Goal: Information Seeking & Learning: Check status

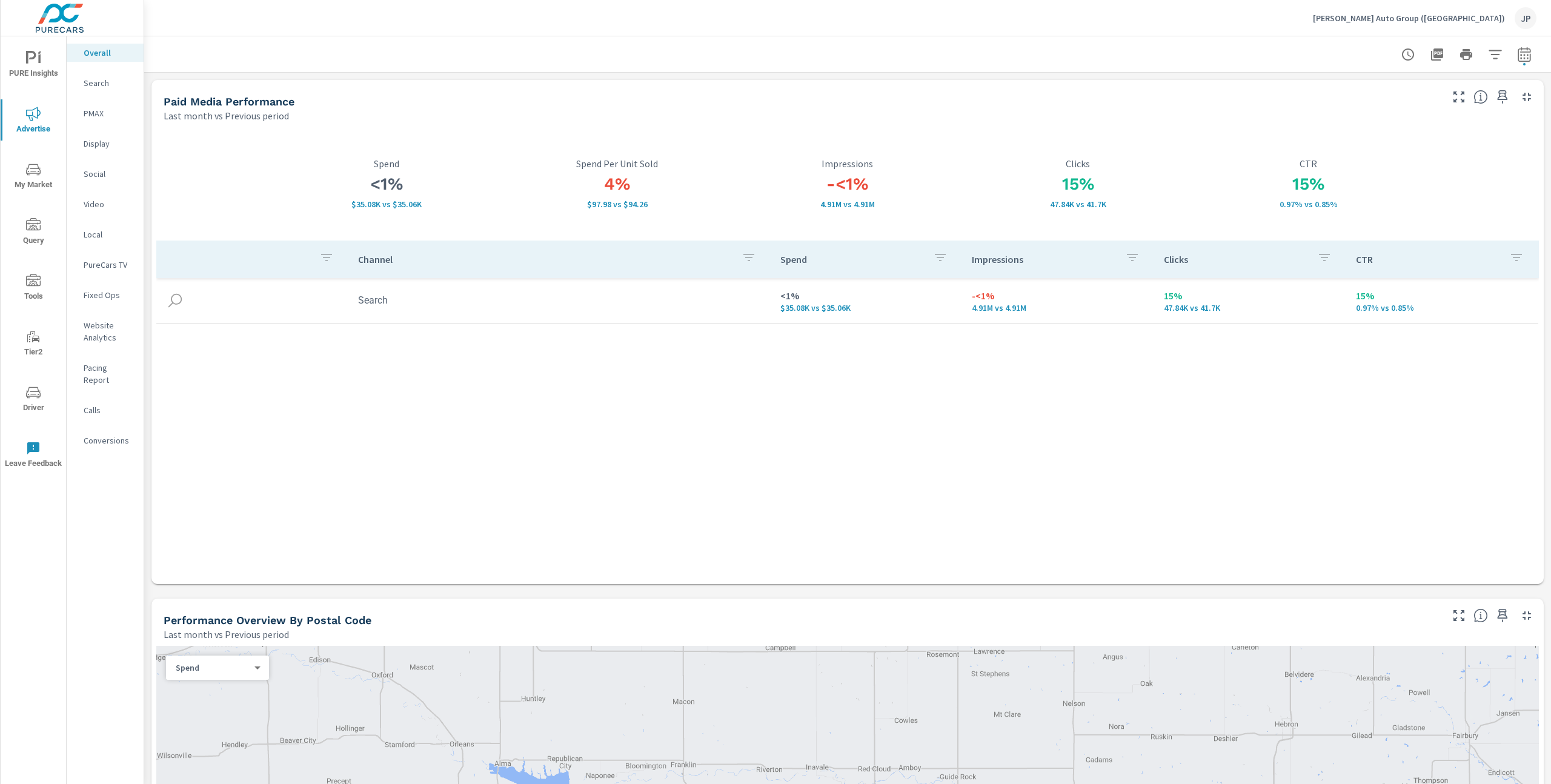
scroll to position [1384, 0]
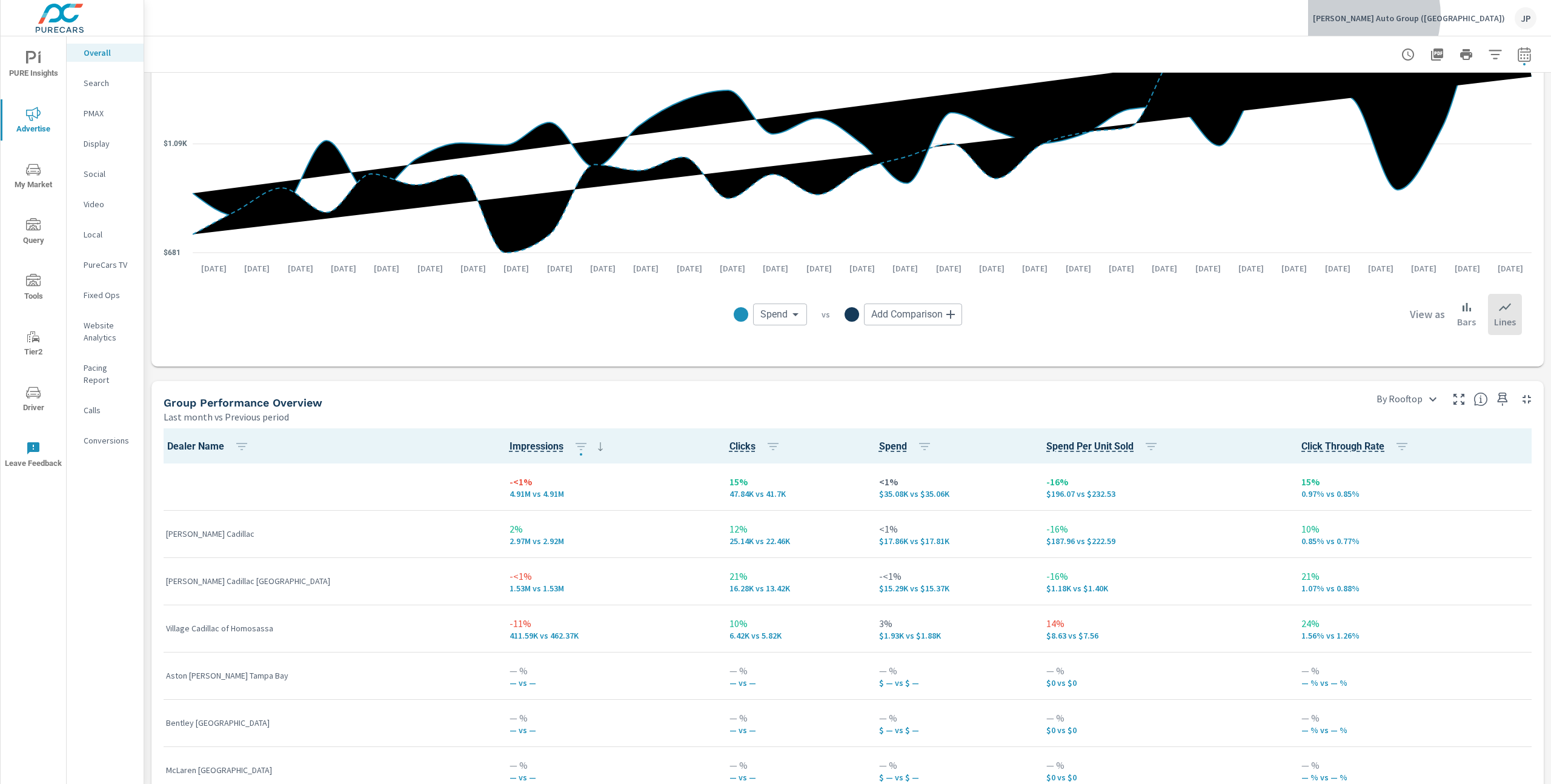
click at [1458, 15] on p "[PERSON_NAME] Auto Group ([GEOGRAPHIC_DATA])" at bounding box center [1409, 18] width 192 height 11
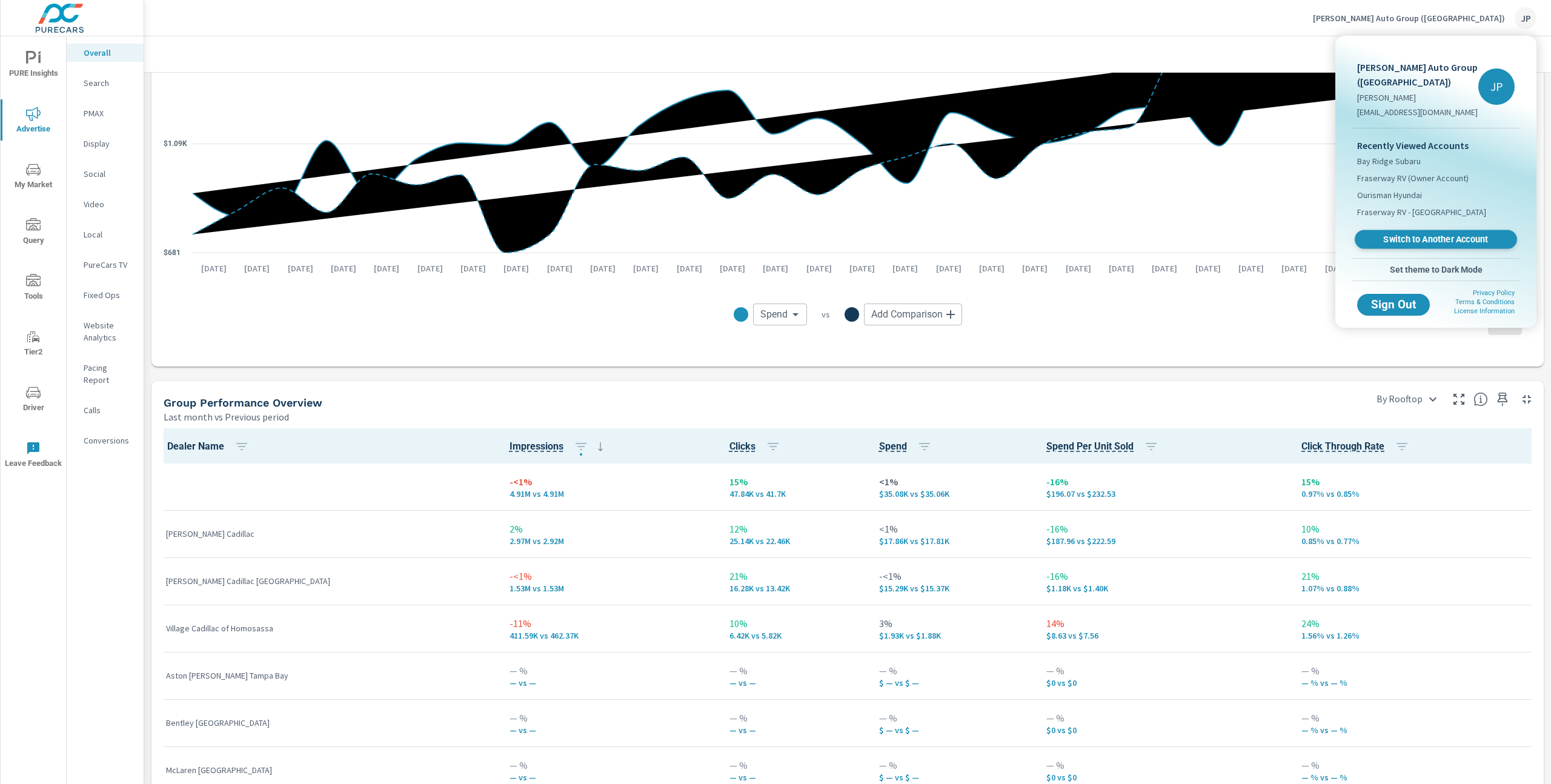
click at [1442, 234] on span "Switch to Another Account" at bounding box center [1436, 239] width 149 height 12
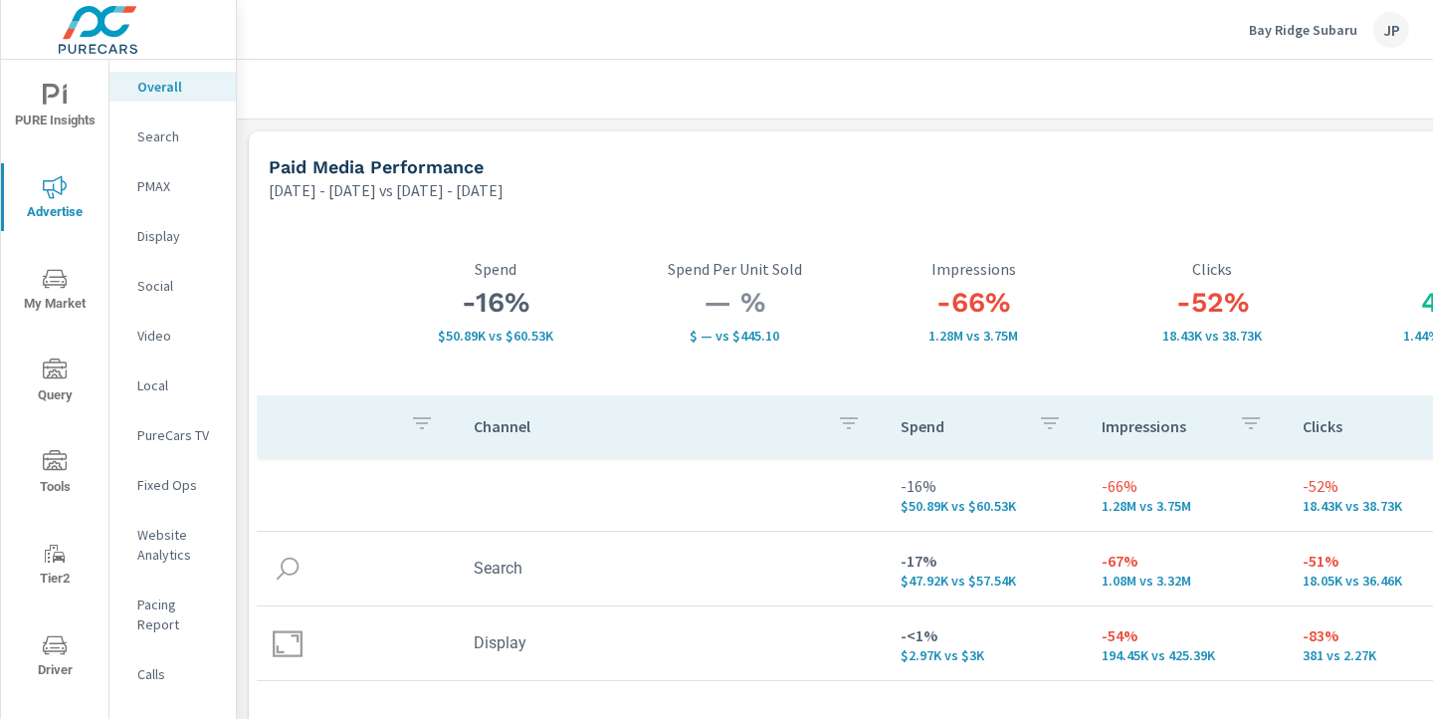
scroll to position [2718, 277]
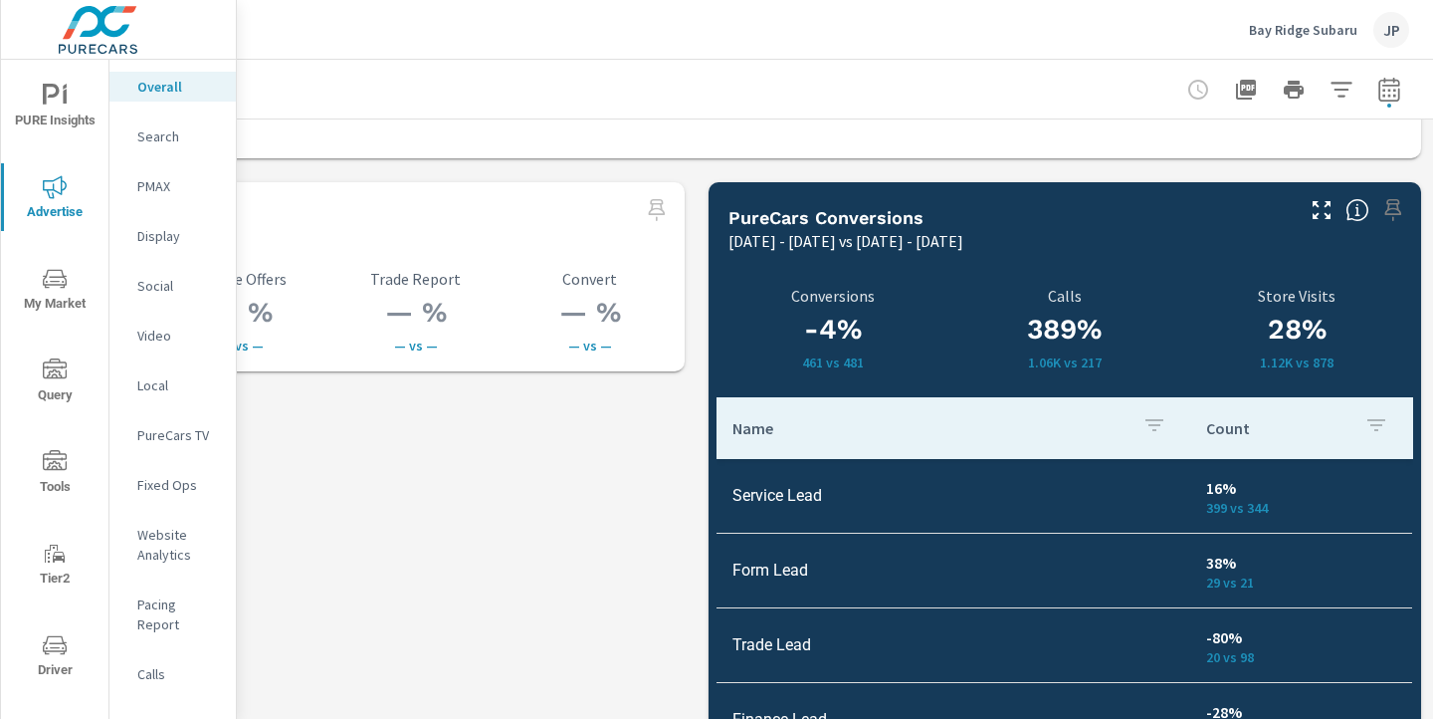
click at [1311, 29] on p "Bay Ridge Subaru" at bounding box center [1303, 30] width 108 height 18
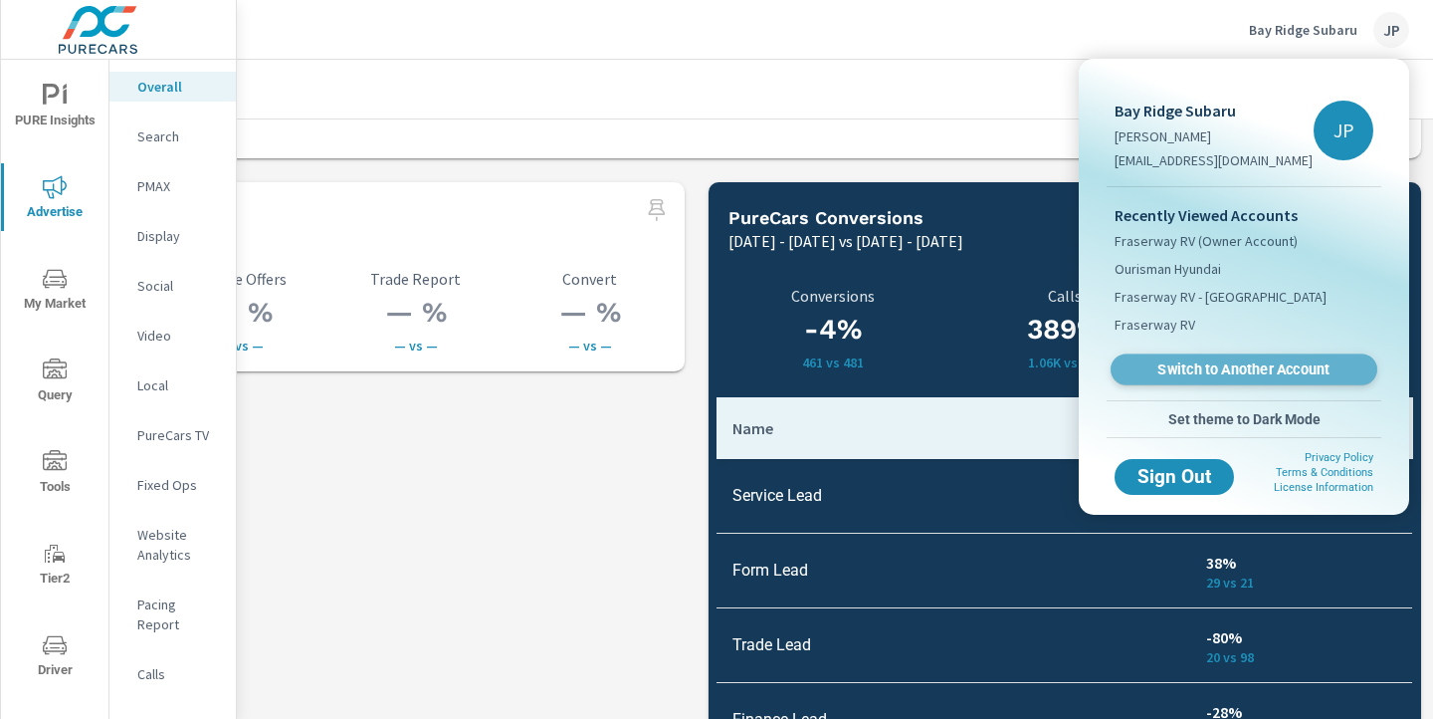
click at [1248, 358] on link "Switch to Another Account" at bounding box center [1244, 369] width 267 height 31
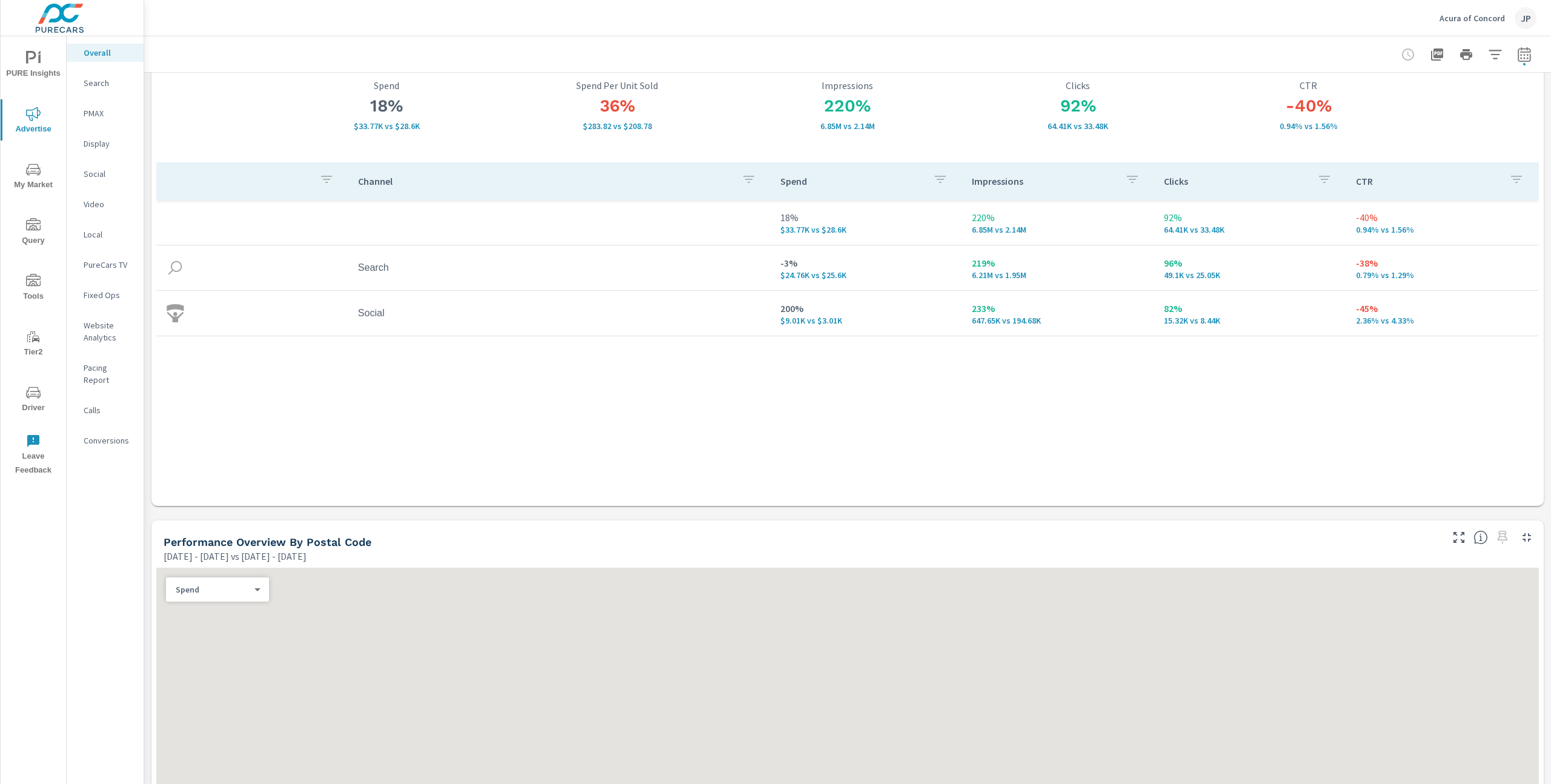
scroll to position [78, 0]
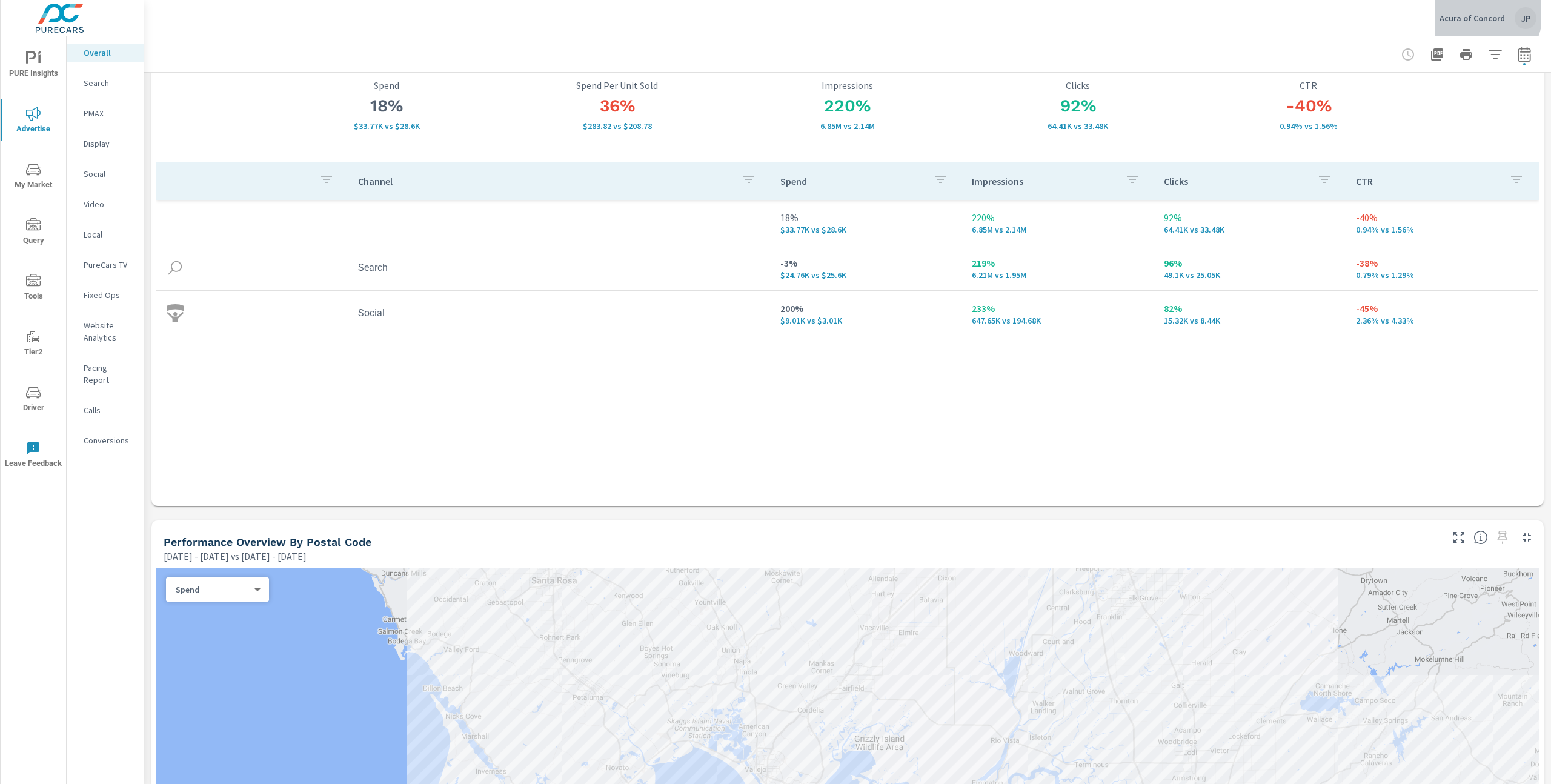
click at [872, 13] on p "Acura of Concord" at bounding box center [1472, 18] width 65 height 11
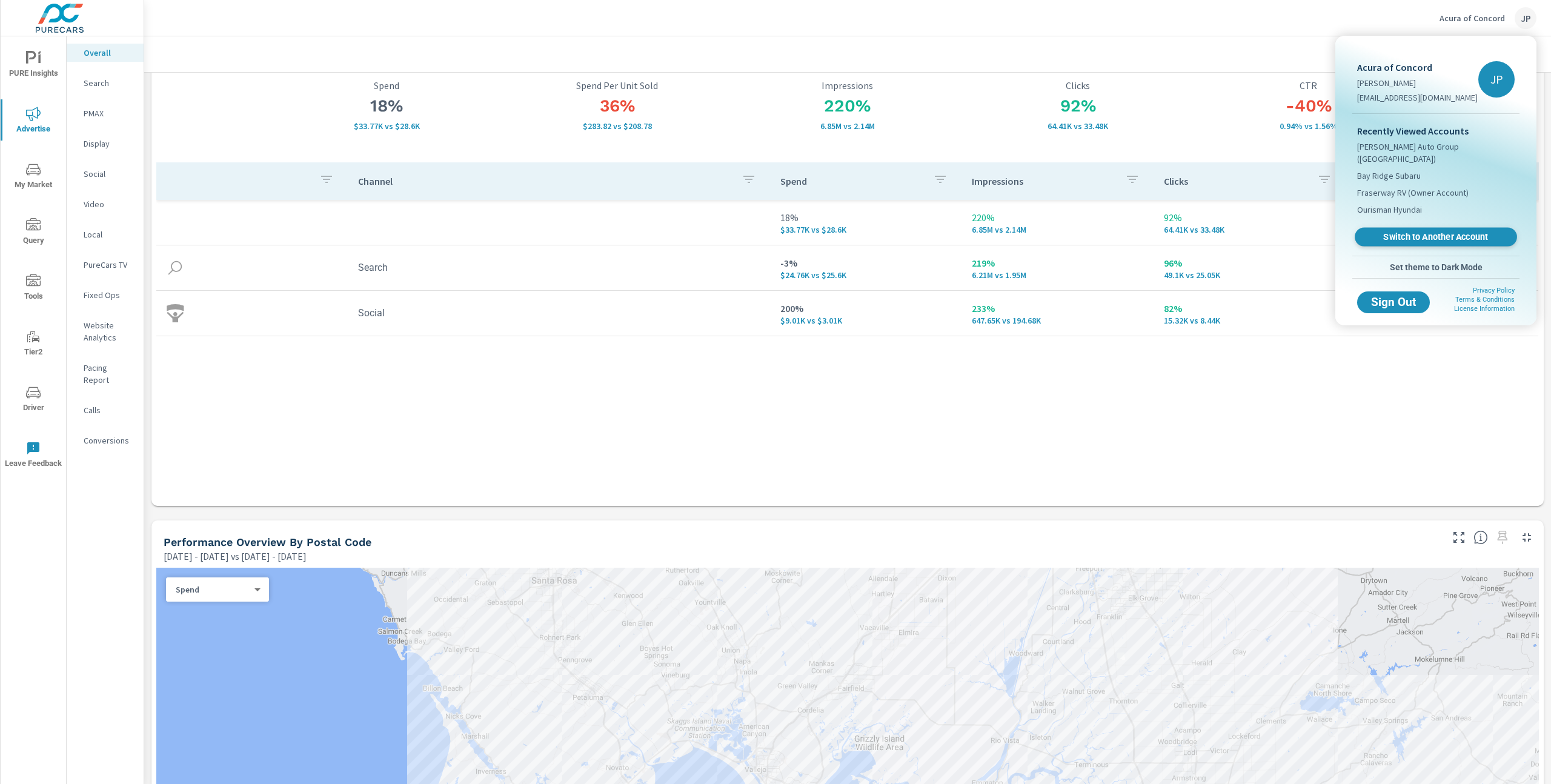
click at [872, 228] on link "Switch to Another Account" at bounding box center [1436, 237] width 163 height 19
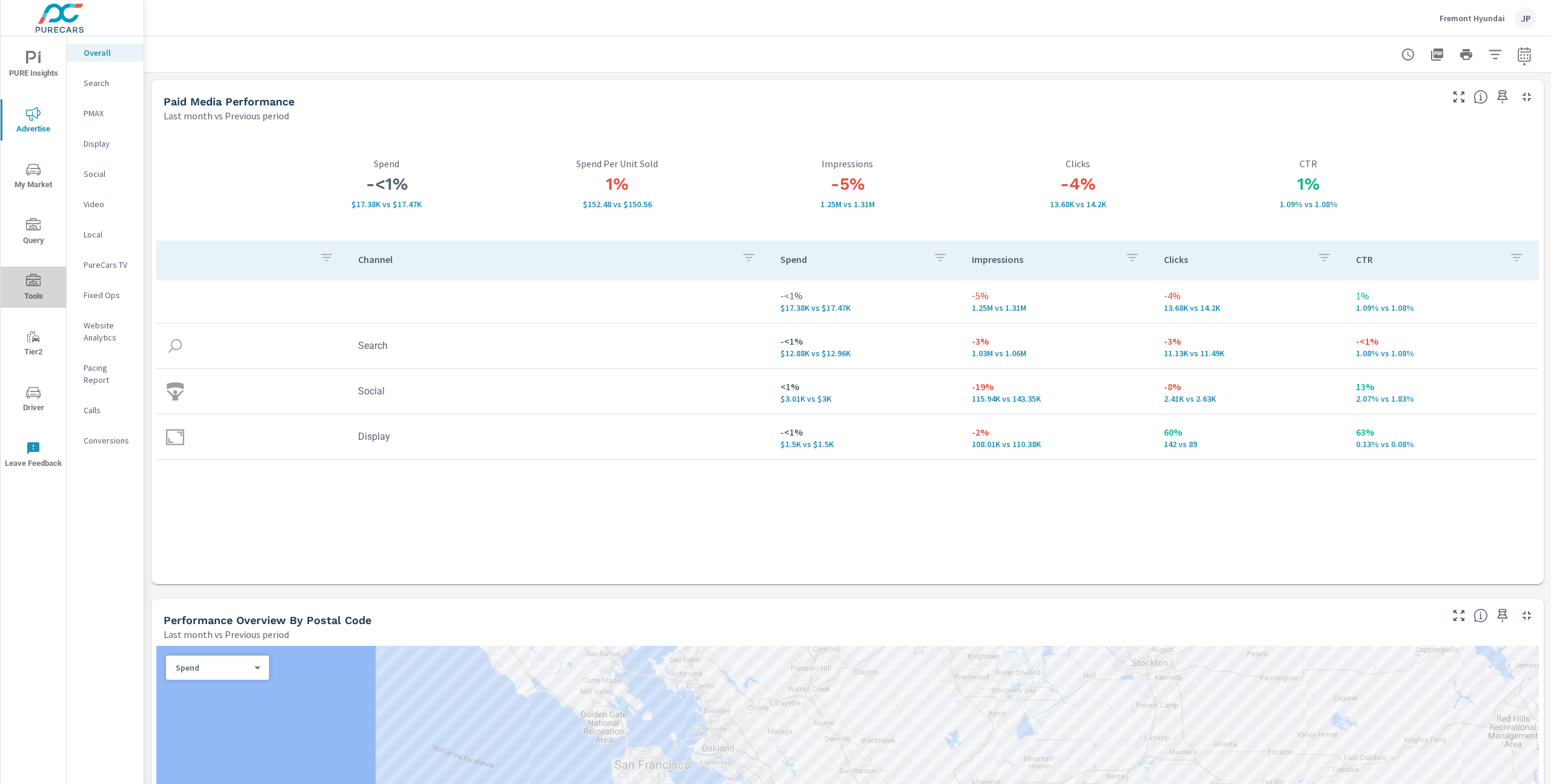
click at [37, 285] on icon "nav menu" at bounding box center [33, 280] width 15 height 12
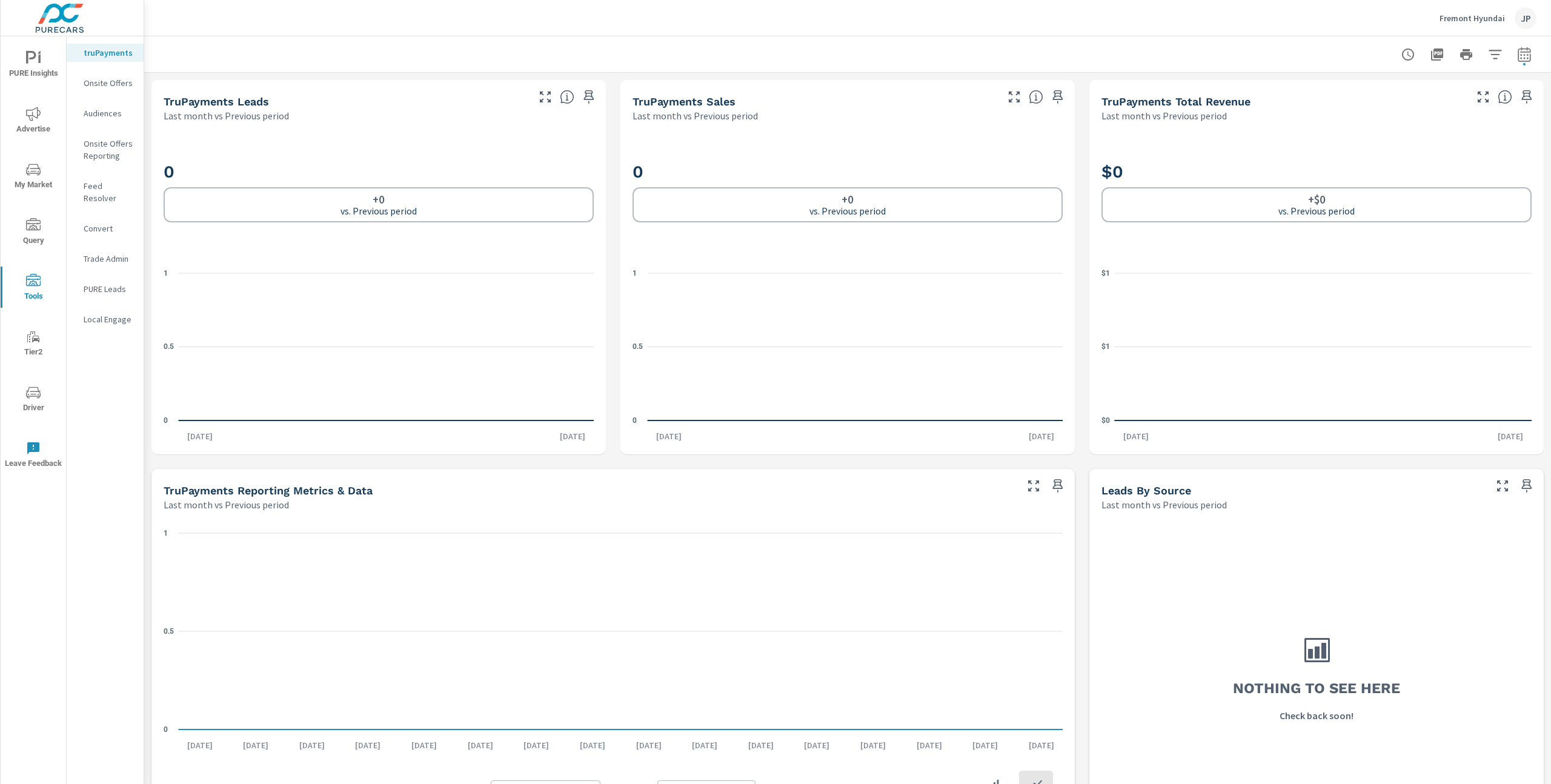
click at [37, 401] on span "Driver" at bounding box center [33, 400] width 58 height 30
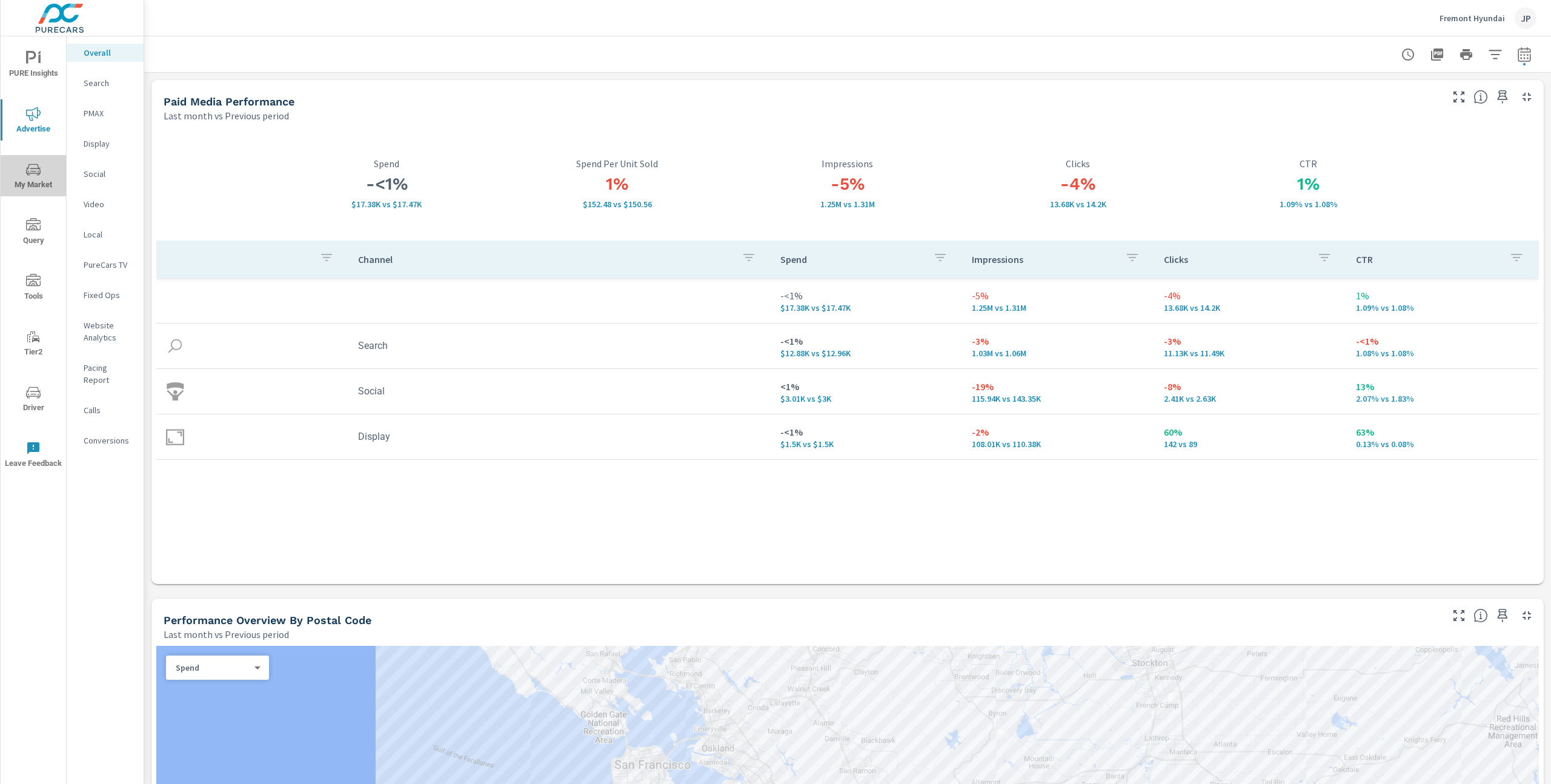
click at [30, 180] on span "My Market" at bounding box center [33, 177] width 58 height 30
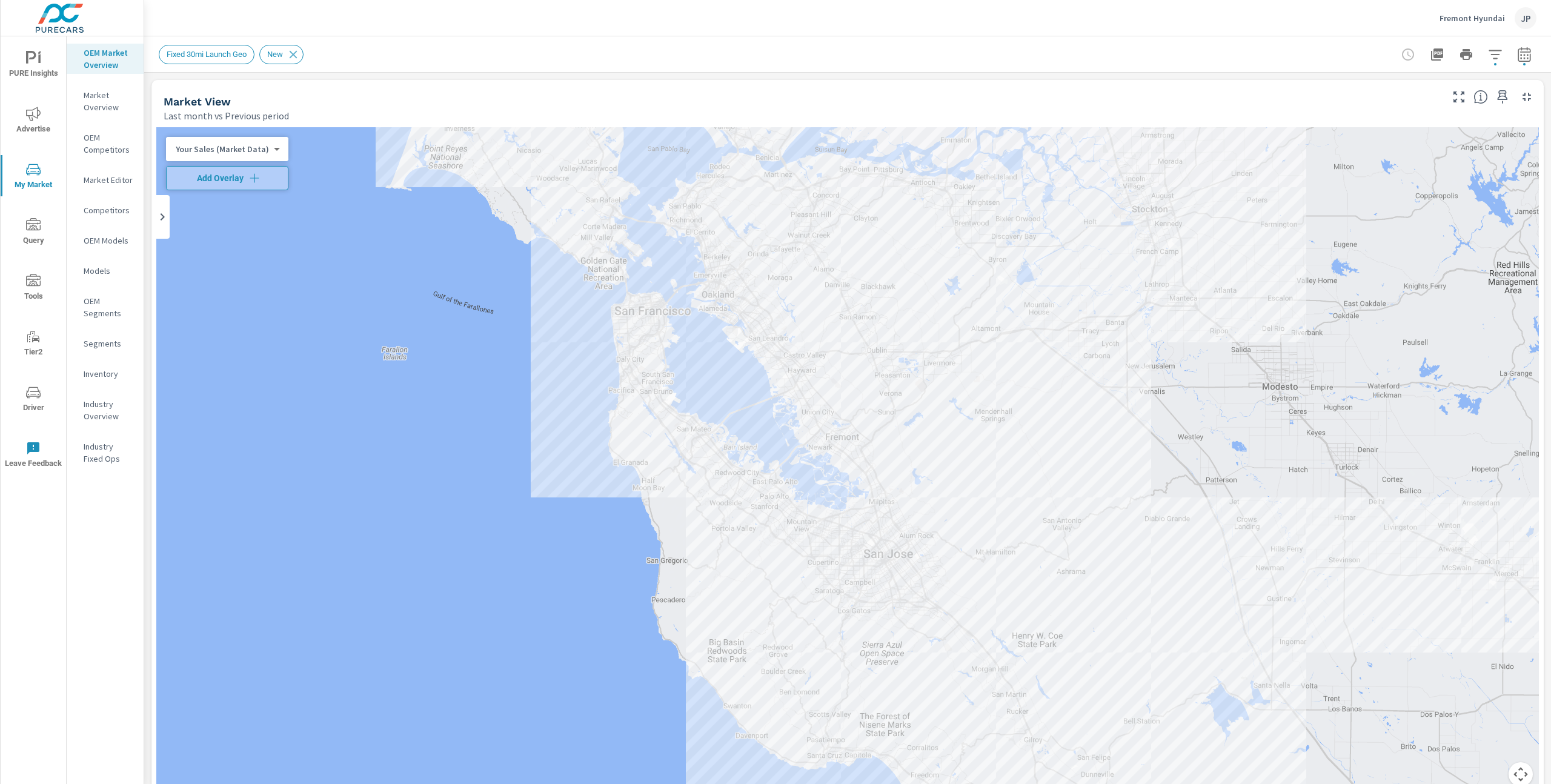
click at [23, 59] on span "PURE Insights" at bounding box center [33, 66] width 58 height 30
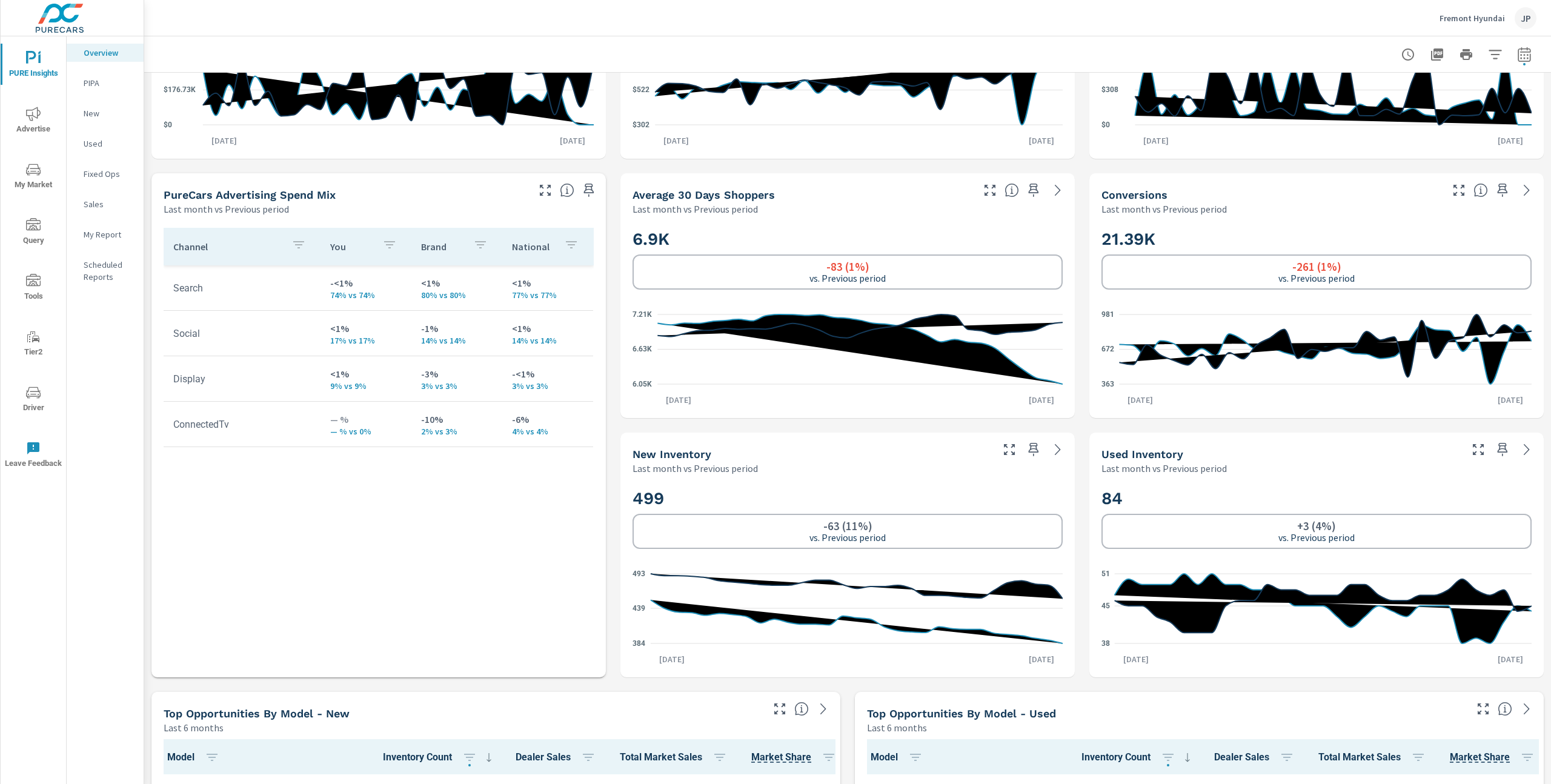
scroll to position [456, 0]
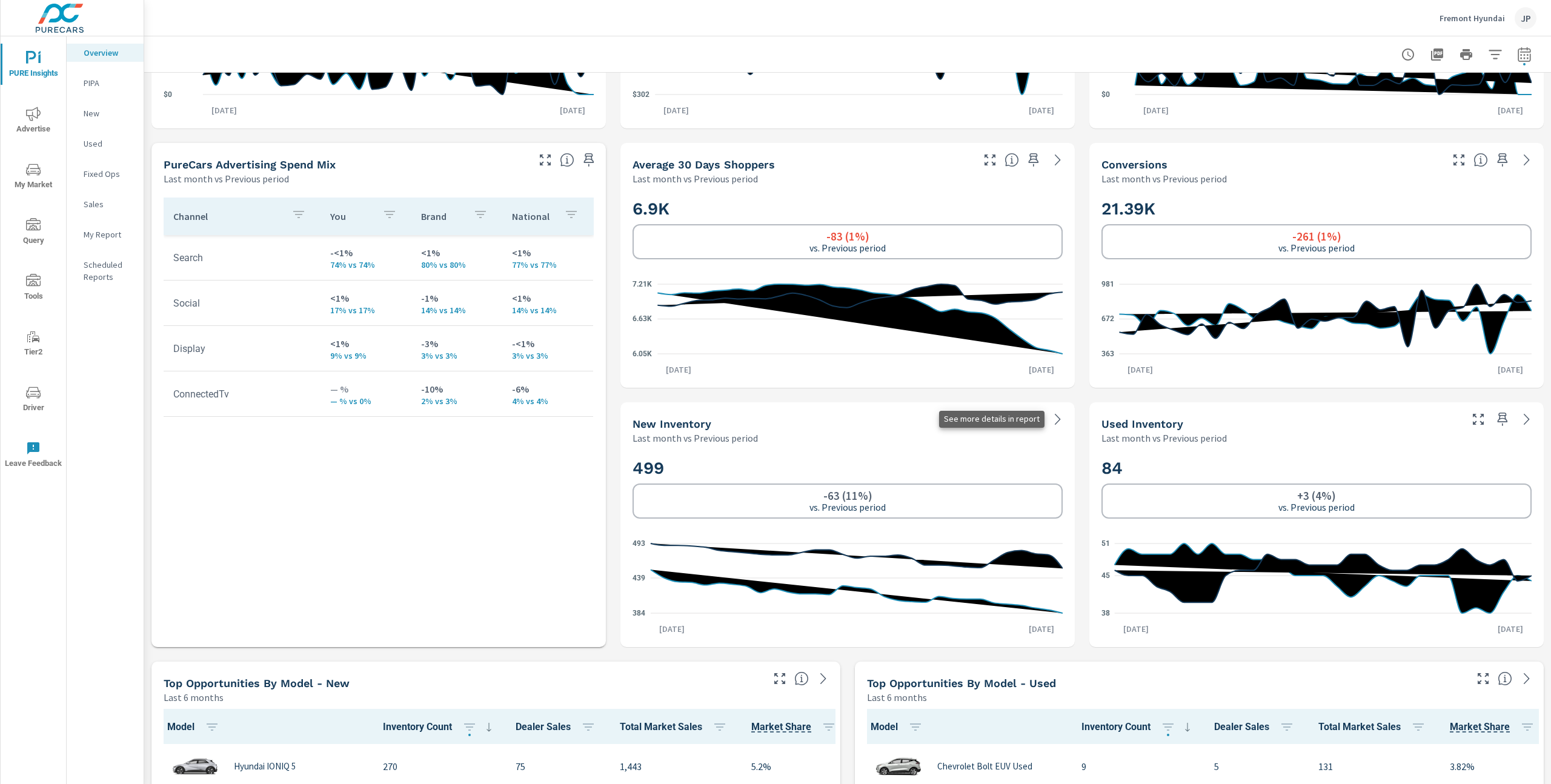
click at [1061, 421] on icon at bounding box center [1058, 419] width 15 height 15
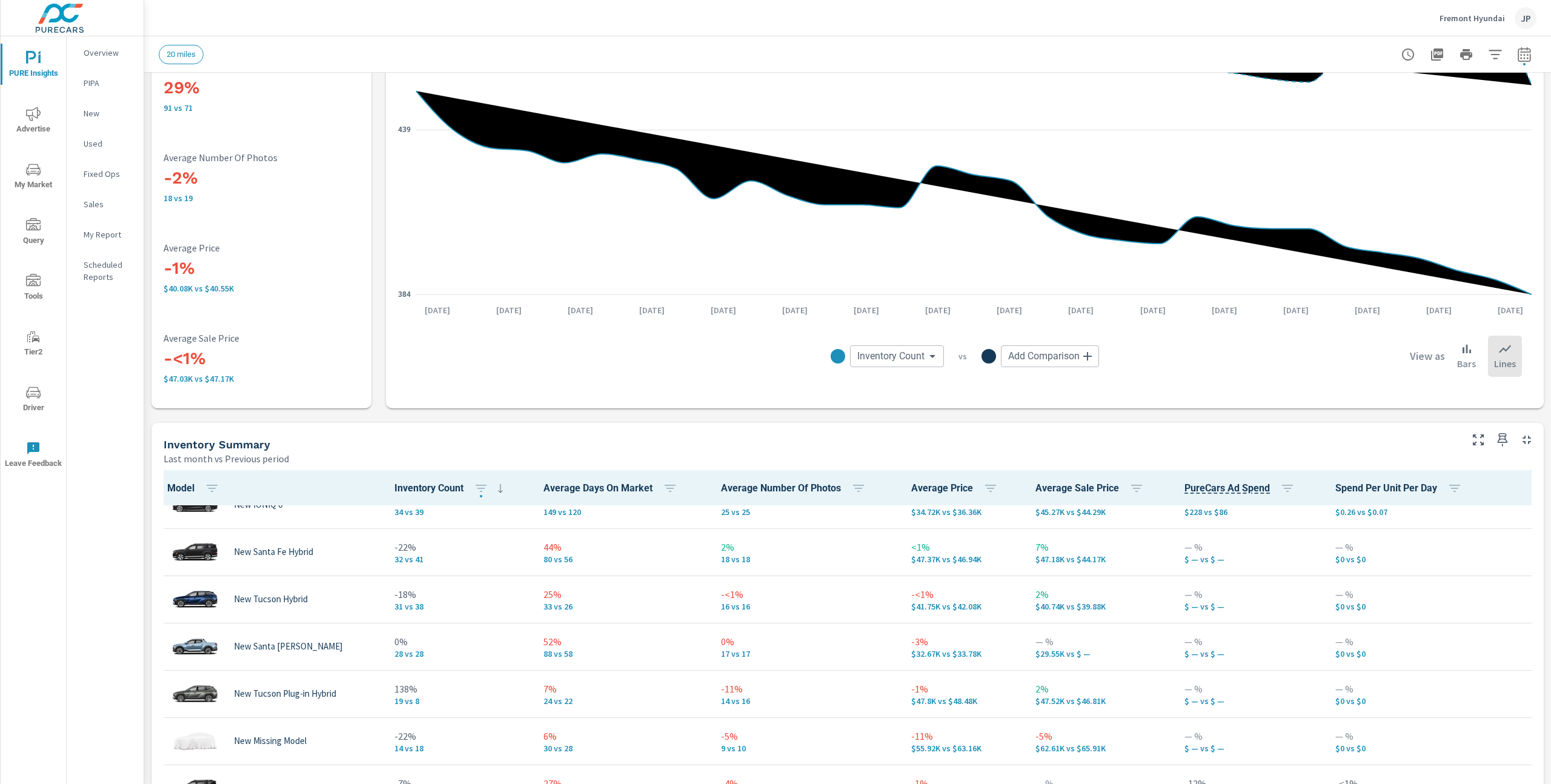
scroll to position [261, 0]
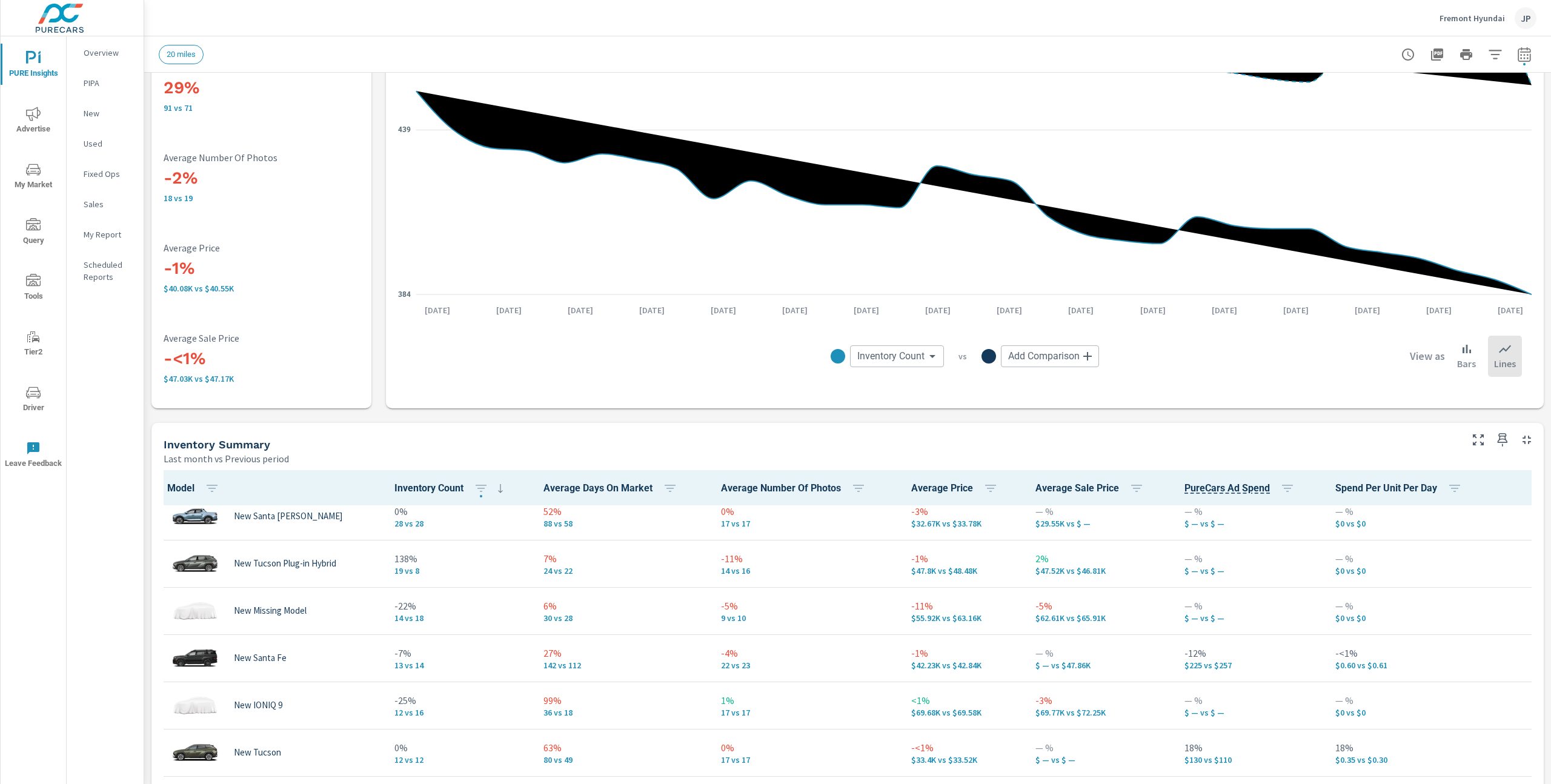
scroll to position [396, 0]
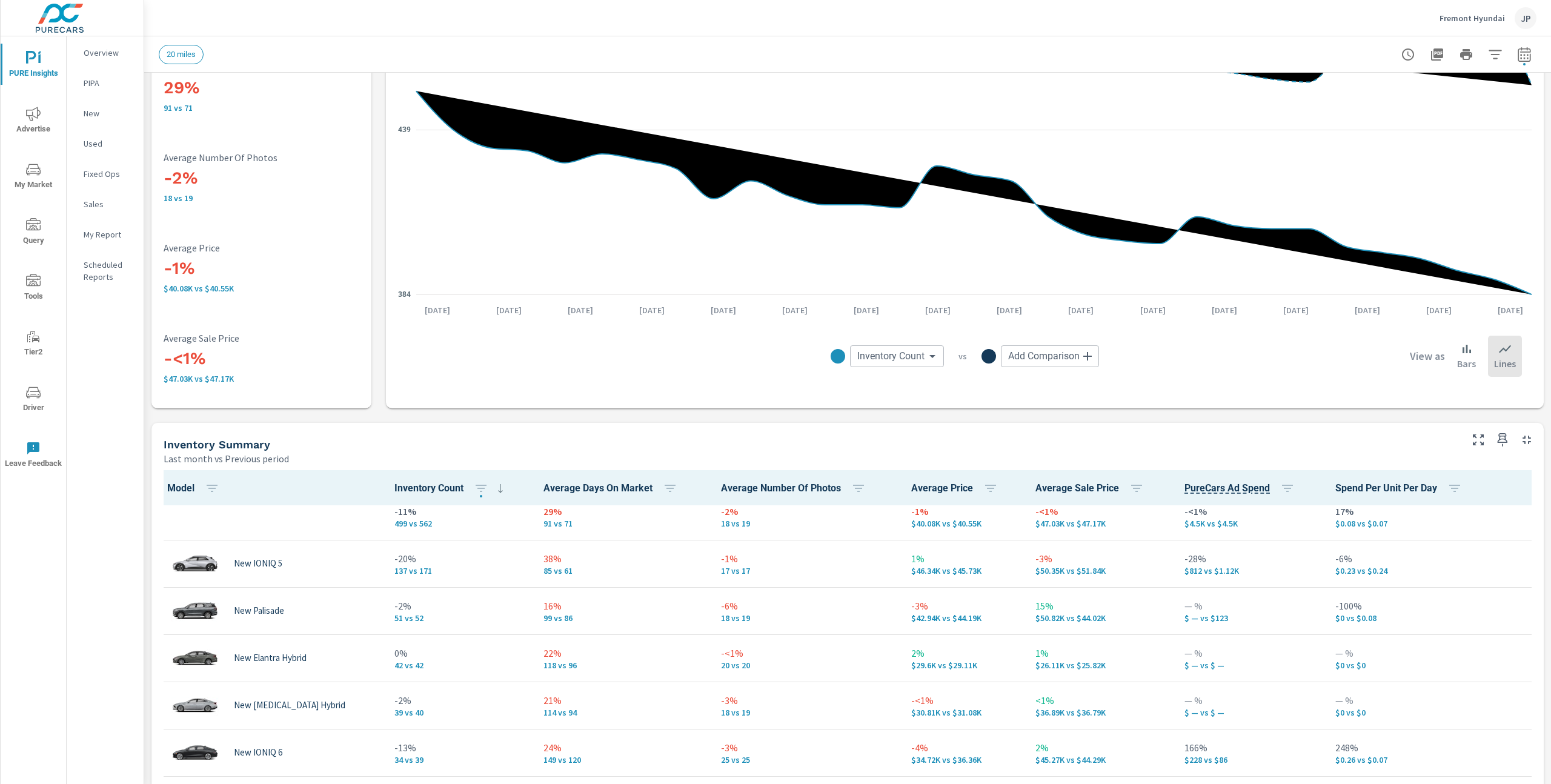
scroll to position [9, 0]
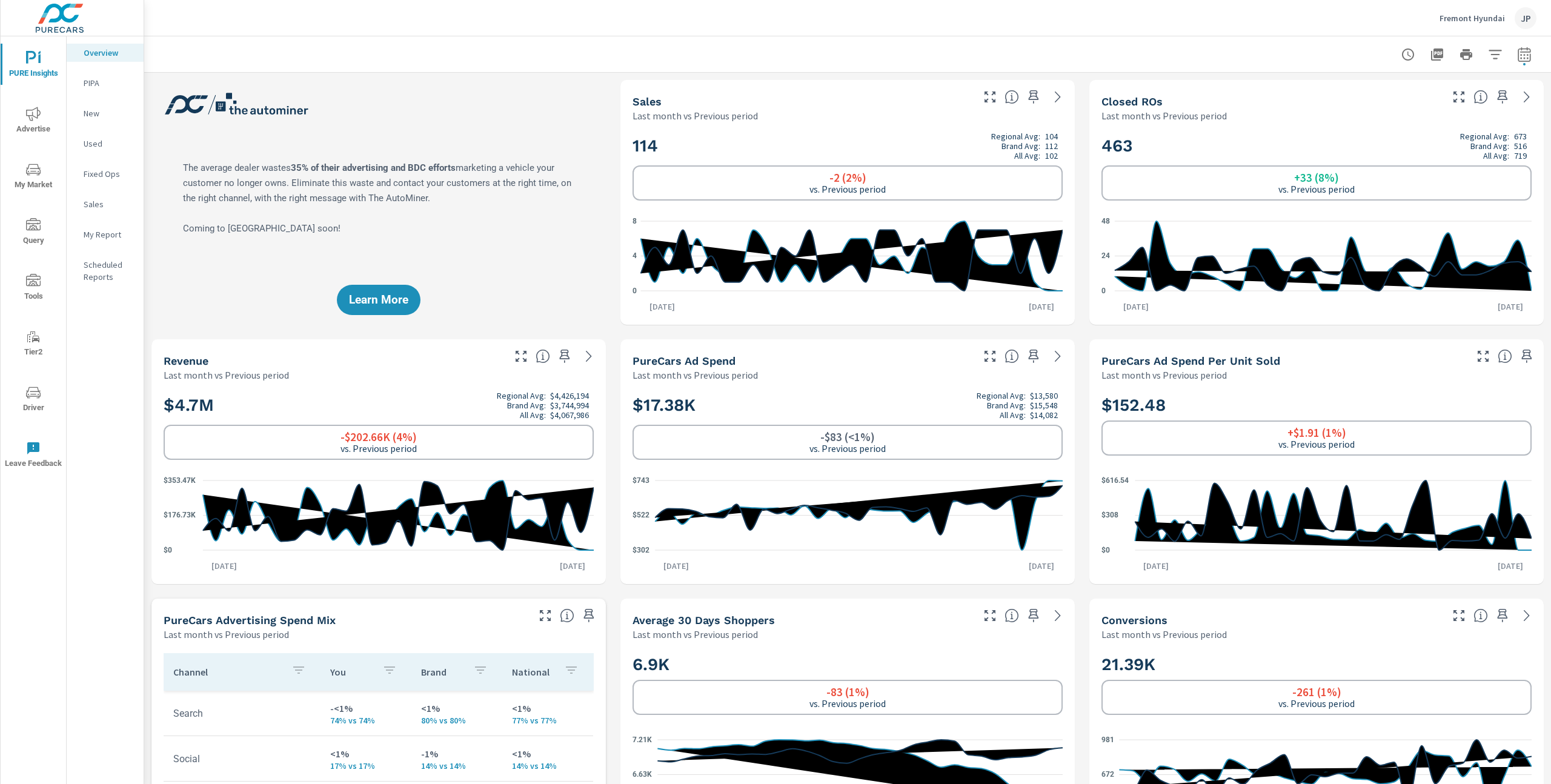
click at [19, 114] on span "Advertise" at bounding box center [33, 121] width 58 height 30
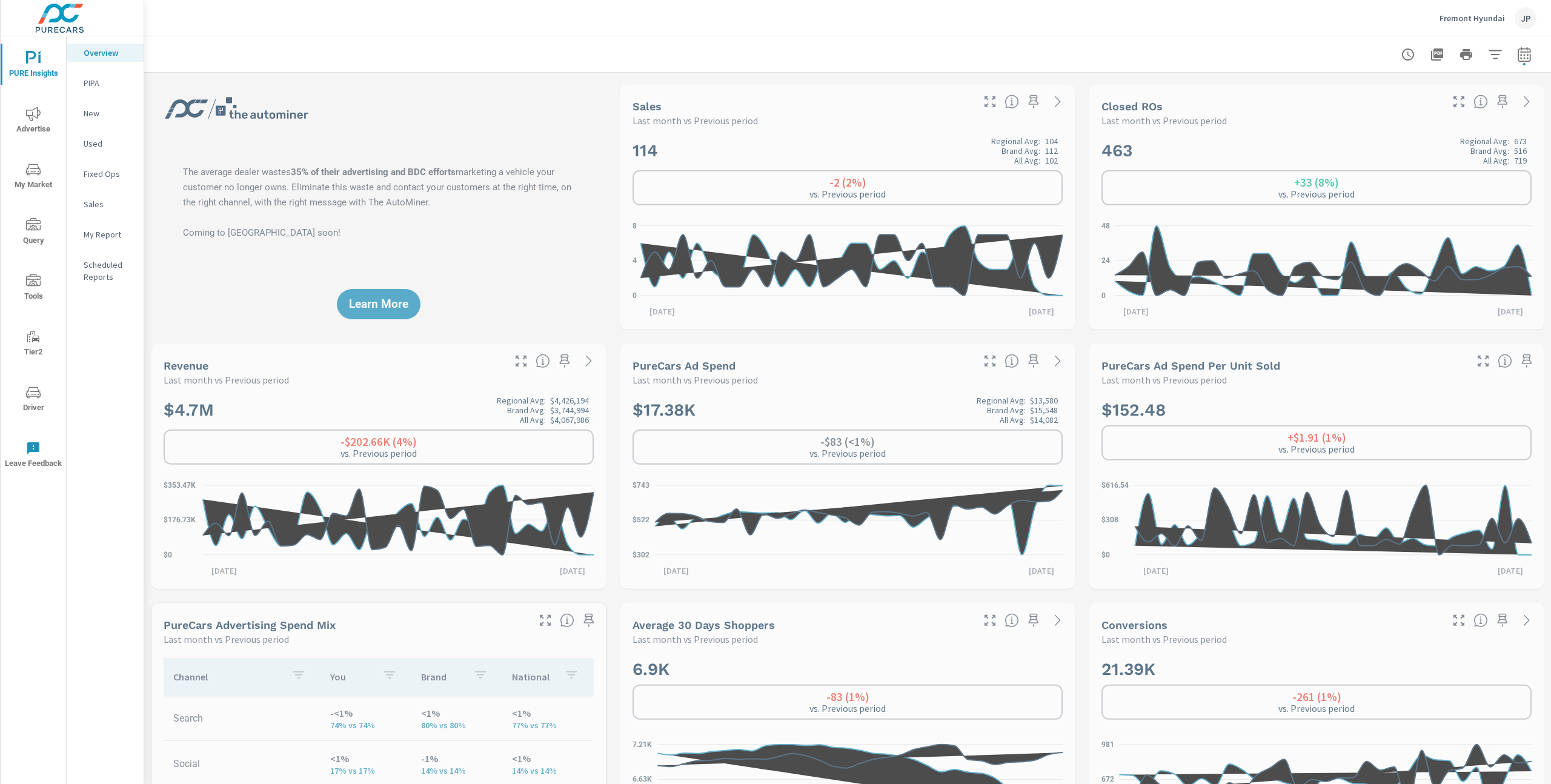
scroll to position [1, 0]
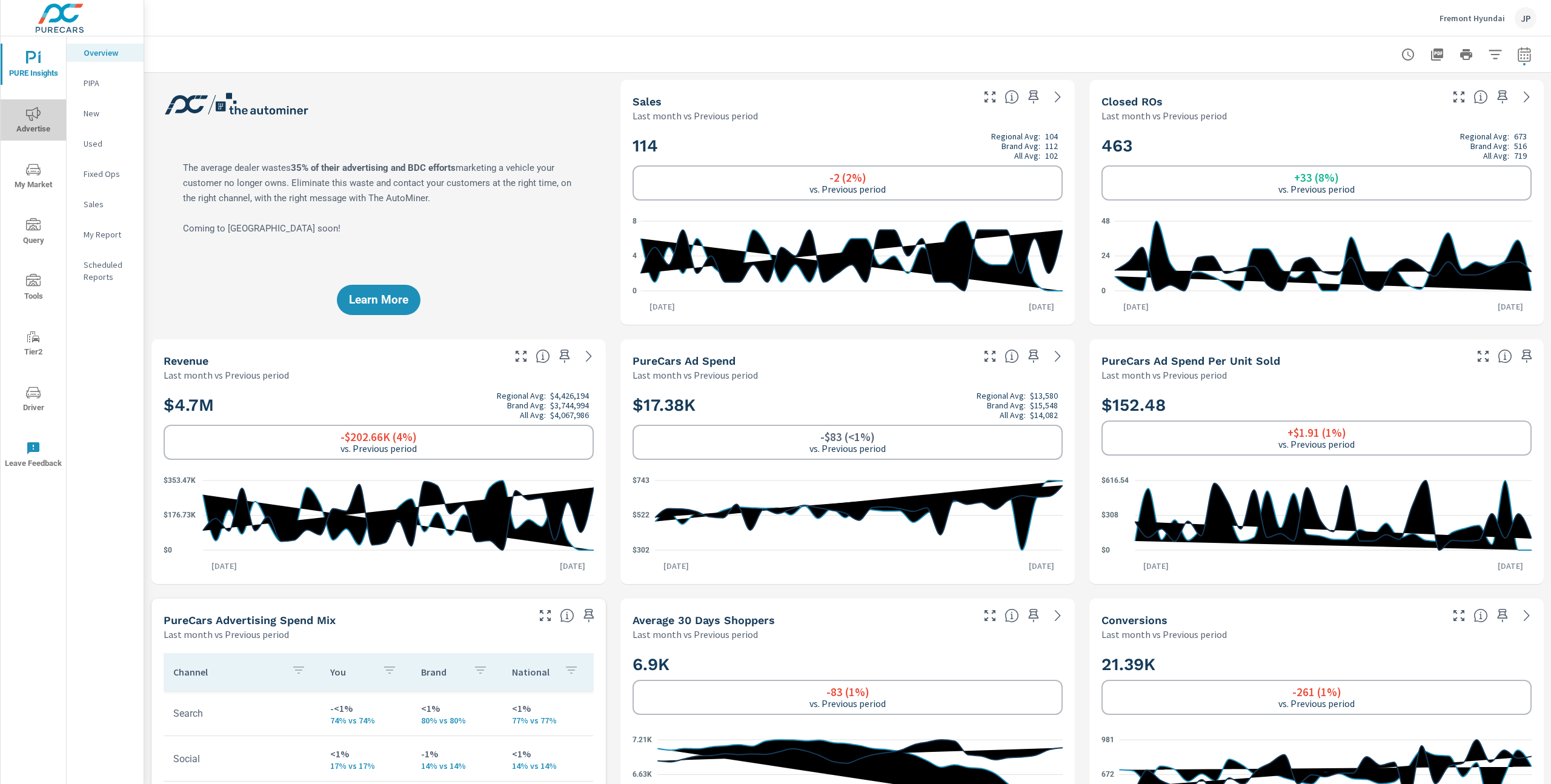
click at [39, 112] on icon "nav menu" at bounding box center [33, 114] width 15 height 15
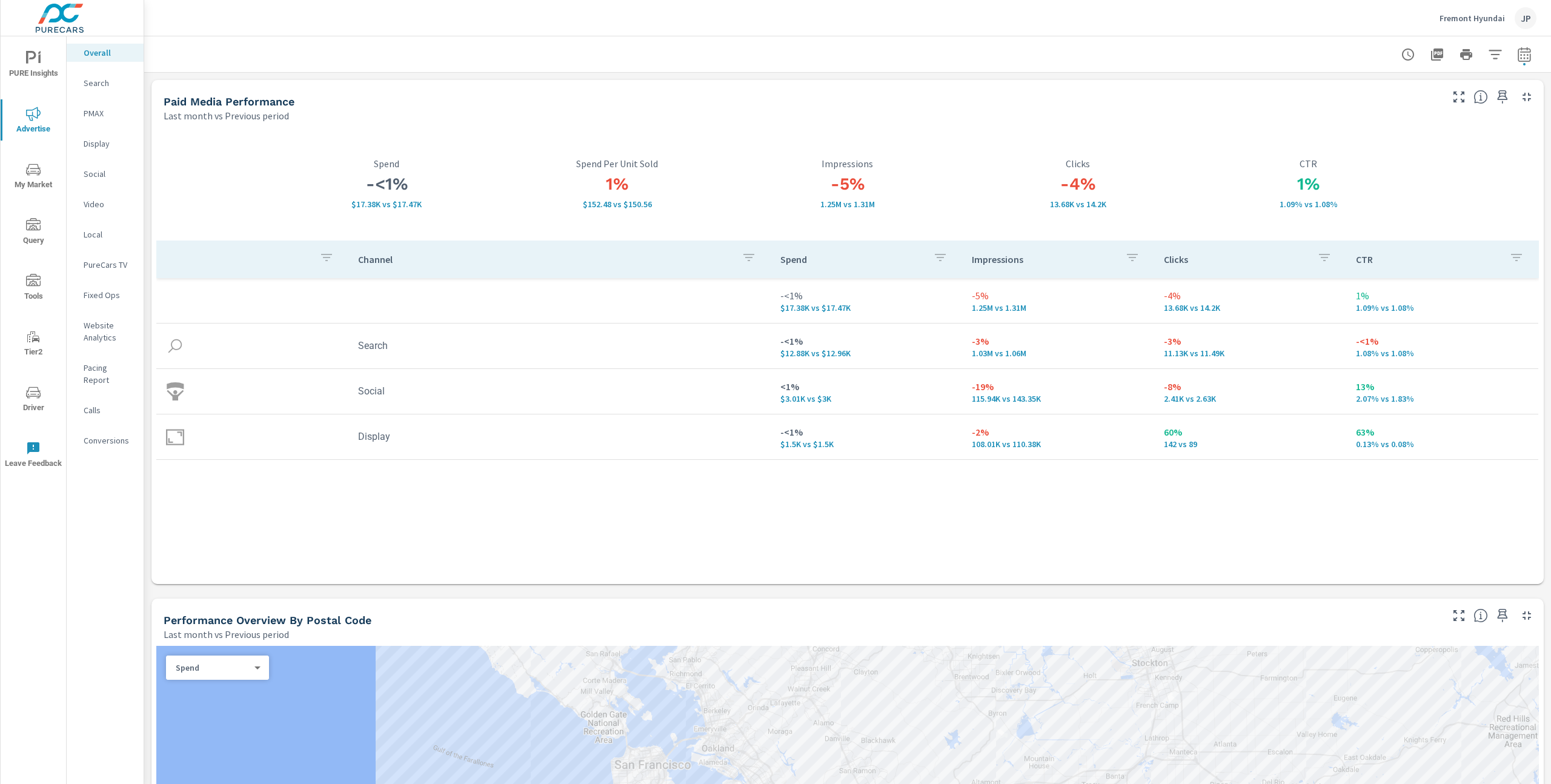
click at [96, 173] on p "Social" at bounding box center [108, 174] width 51 height 12
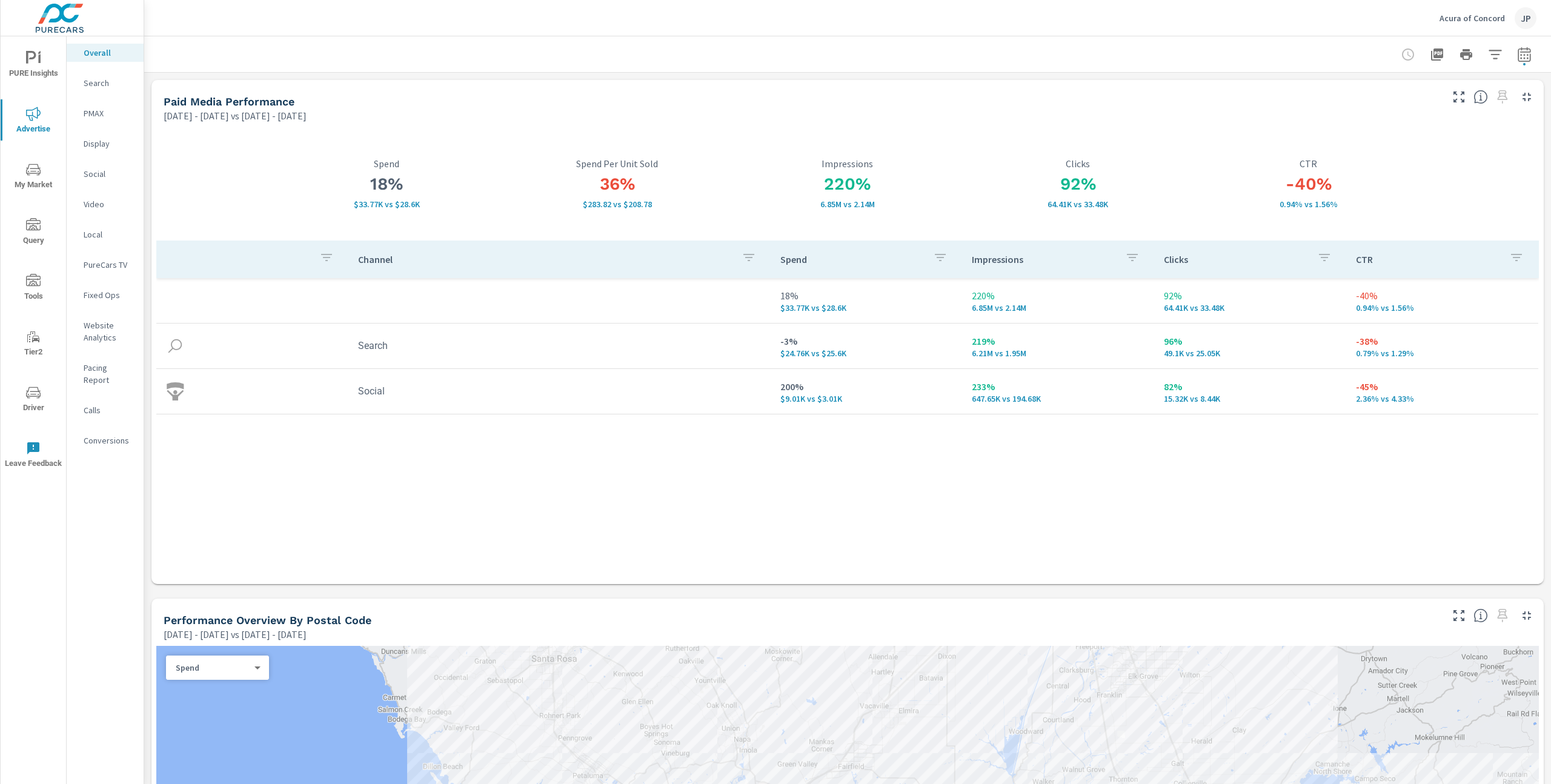
click at [43, 65] on span "PURE Insights" at bounding box center [33, 66] width 58 height 30
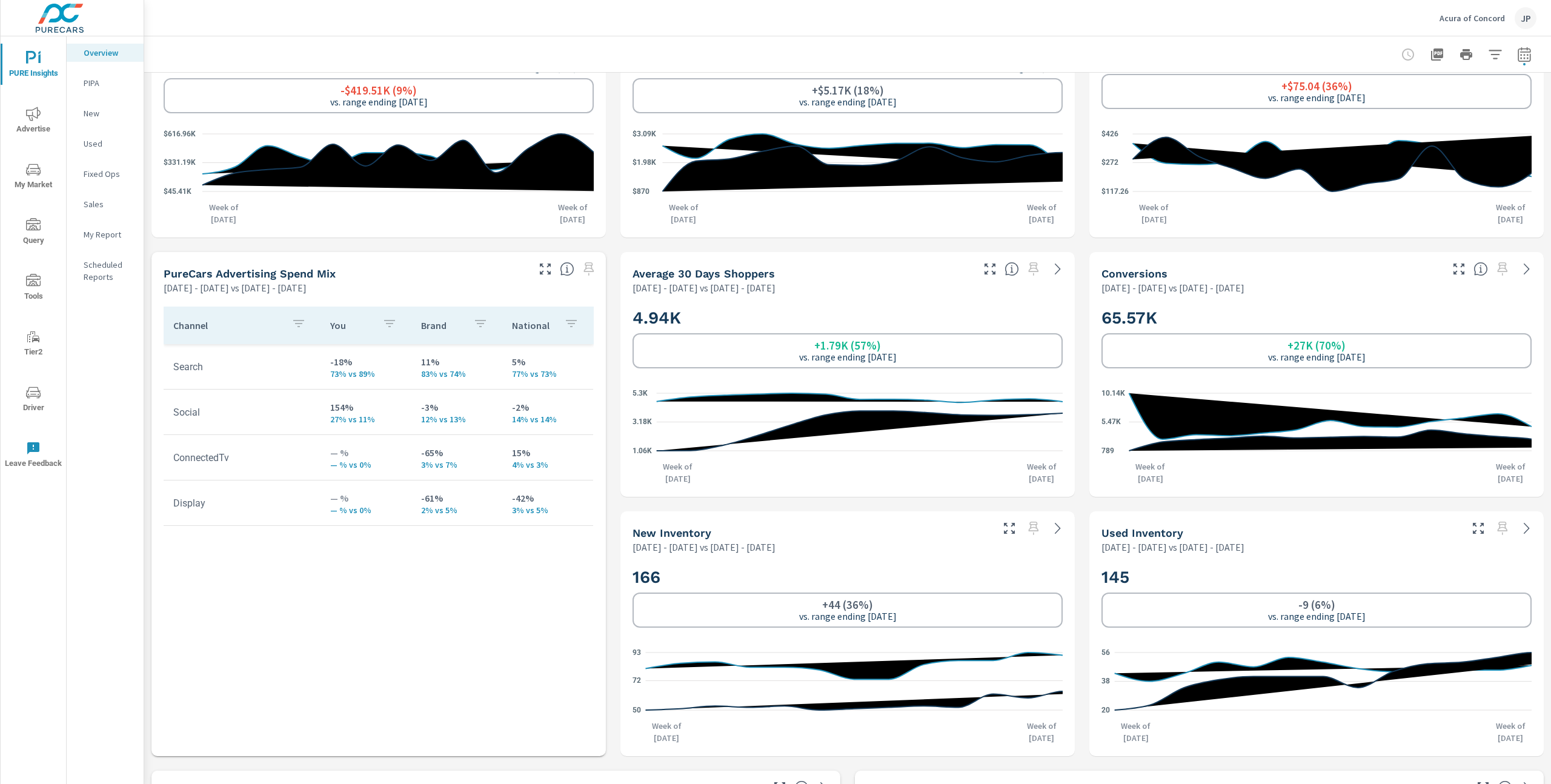
scroll to position [1, 0]
click at [38, 393] on icon "nav menu" at bounding box center [33, 393] width 15 height 15
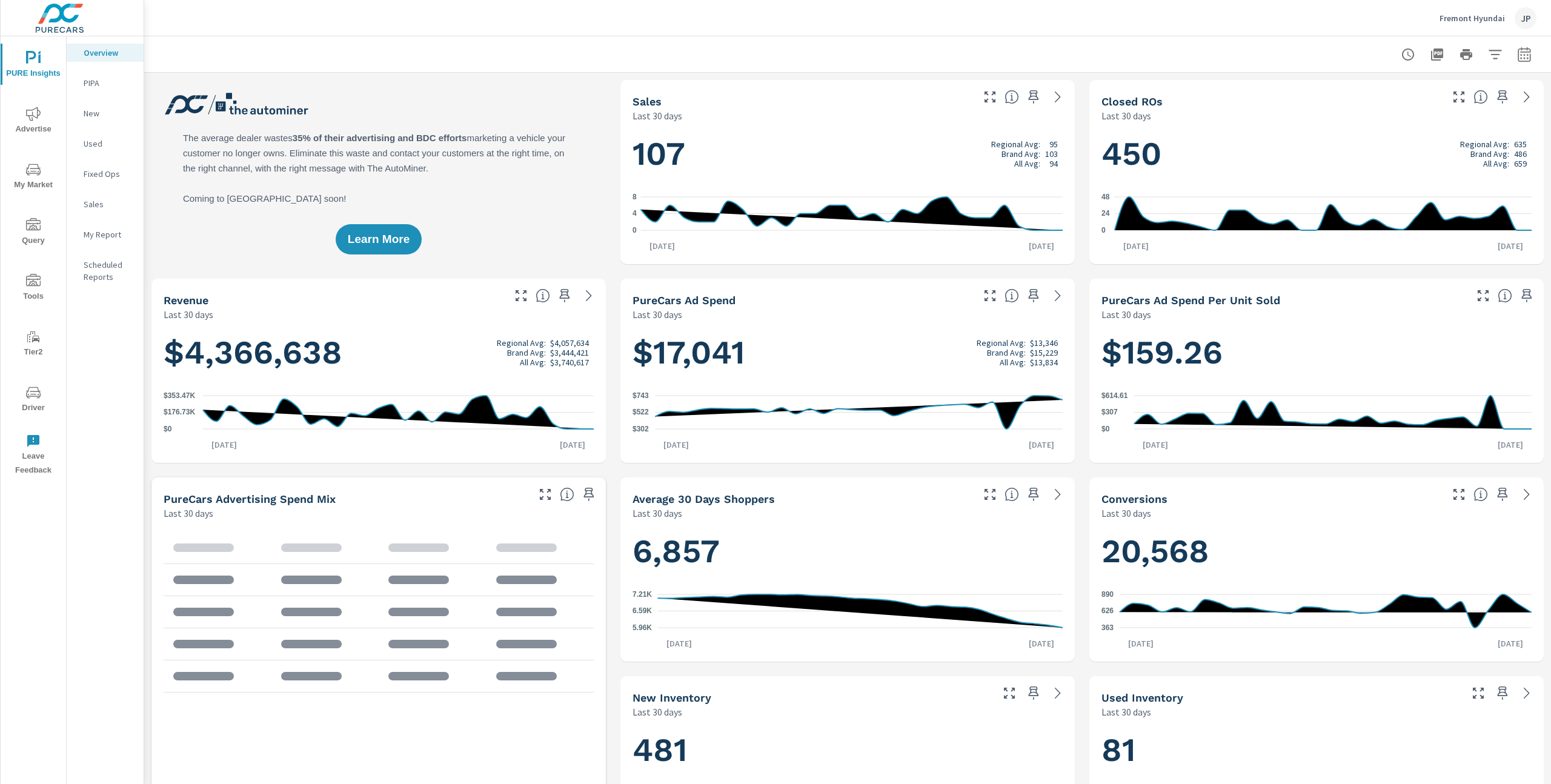
scroll to position [1, 0]
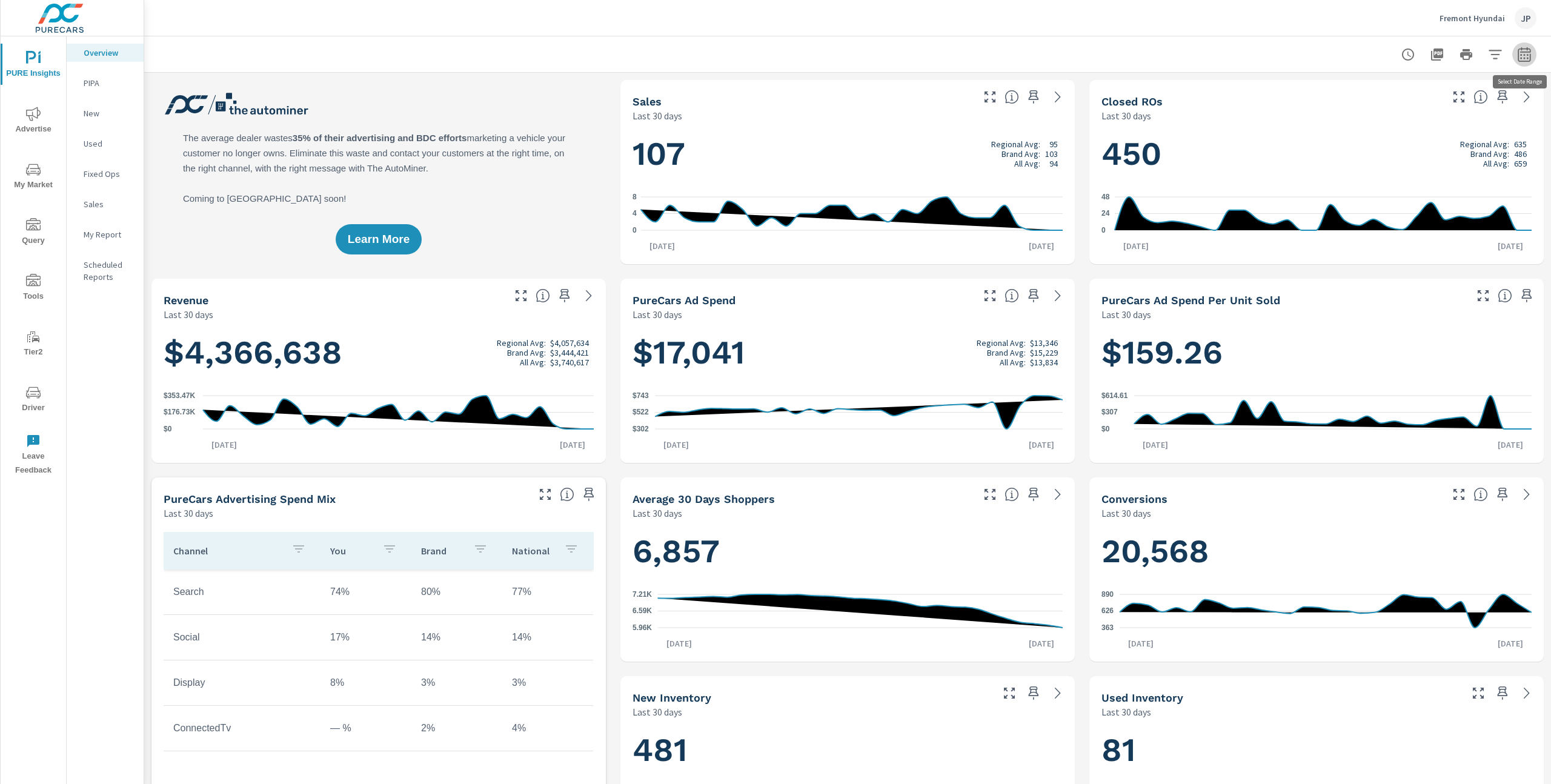
click at [1530, 54] on icon "button" at bounding box center [1524, 54] width 13 height 15
click at [1455, 108] on select "Custom Yesterday Last week Last 7 days Last 14 days Last 30 days Last 45 days L…" at bounding box center [1427, 105] width 121 height 24
click at [1367, 93] on select "Custom Yesterday Last week Last 7 days Last 14 days Last 30 days Last 45 days L…" at bounding box center [1427, 105] width 121 height 24
select select "Last month"
click at [1399, 133] on p "+ Add comparison" at bounding box center [1440, 137] width 155 height 15
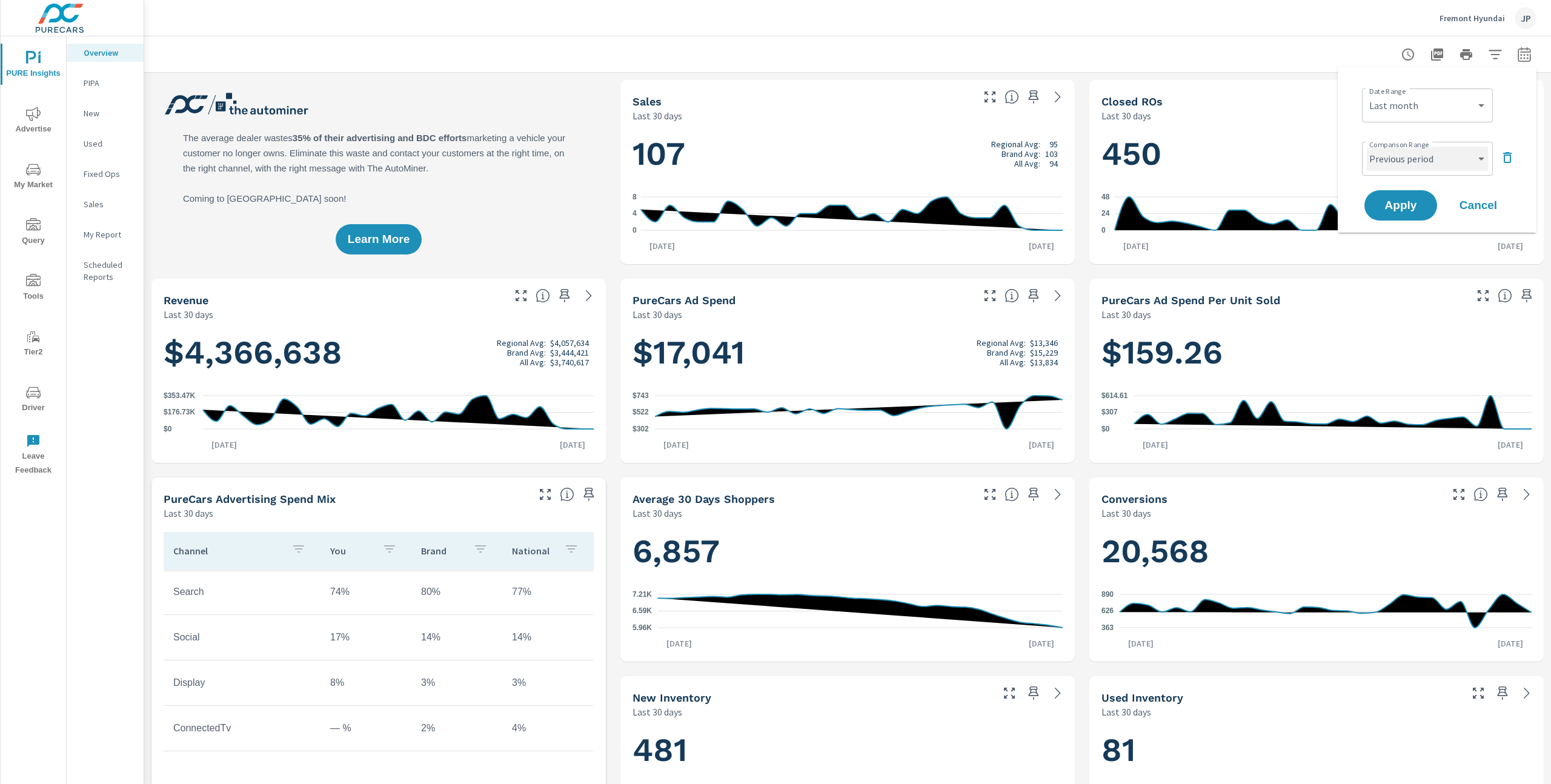
click at [1399, 158] on select "Custom Previous period Previous month Previous year" at bounding box center [1427, 159] width 121 height 24
click at [1367, 147] on select "Custom Previous period Previous month Previous year" at bounding box center [1427, 159] width 121 height 24
select select "Previous month"
click at [1399, 213] on button "Apply" at bounding box center [1401, 206] width 75 height 32
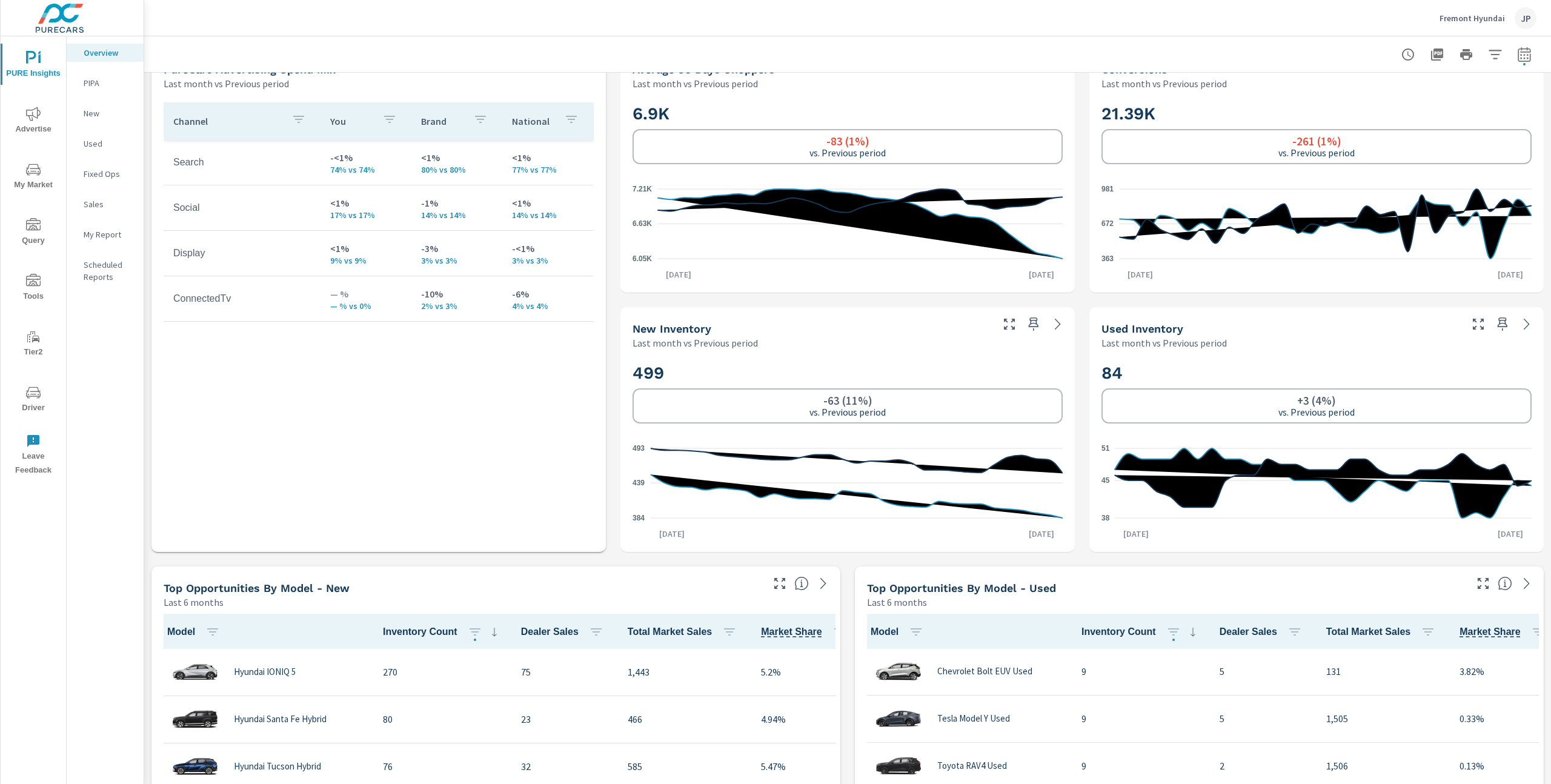
scroll to position [679, 0]
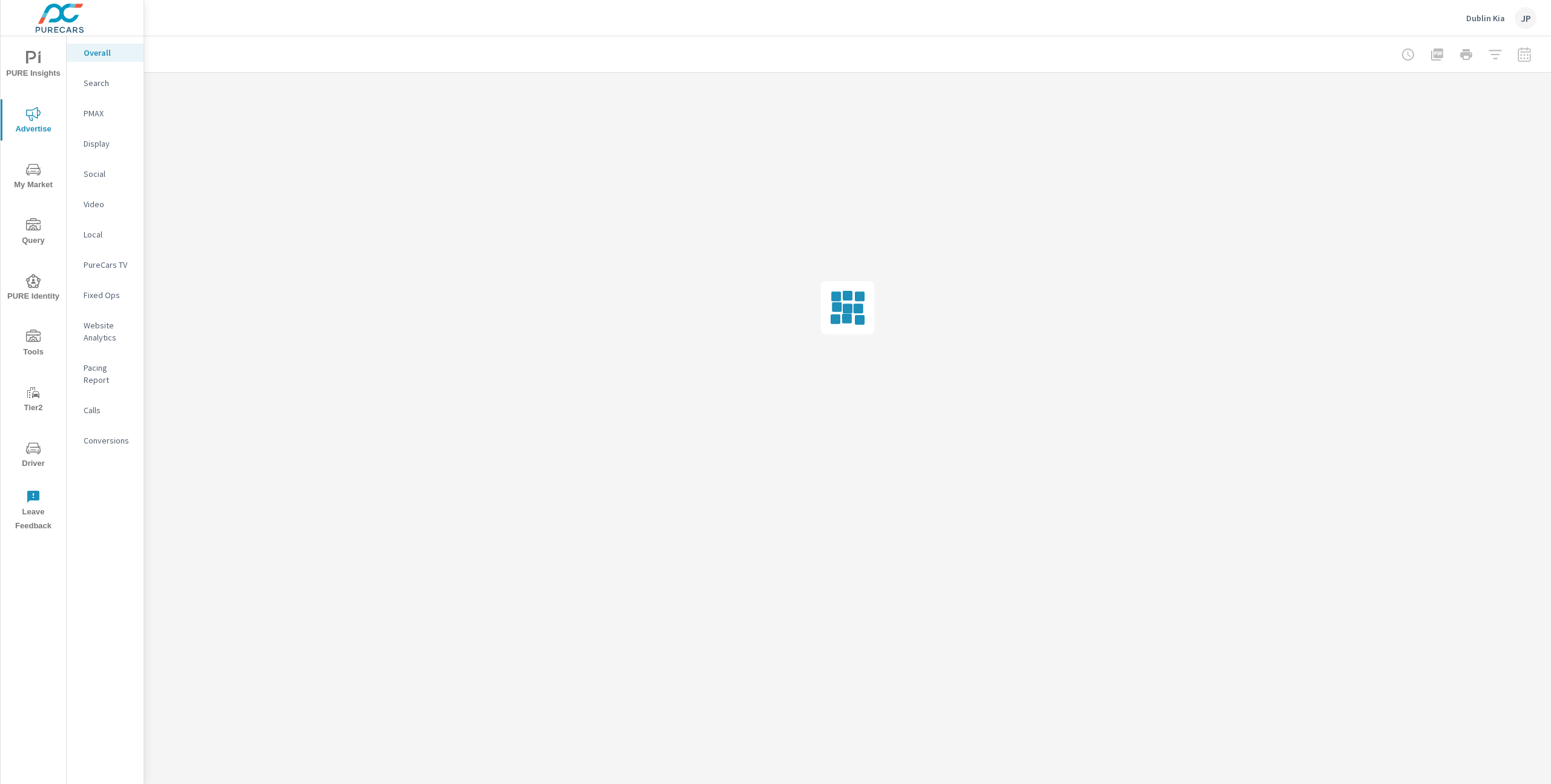
click at [39, 60] on icon "nav menu" at bounding box center [40, 58] width 2 height 9
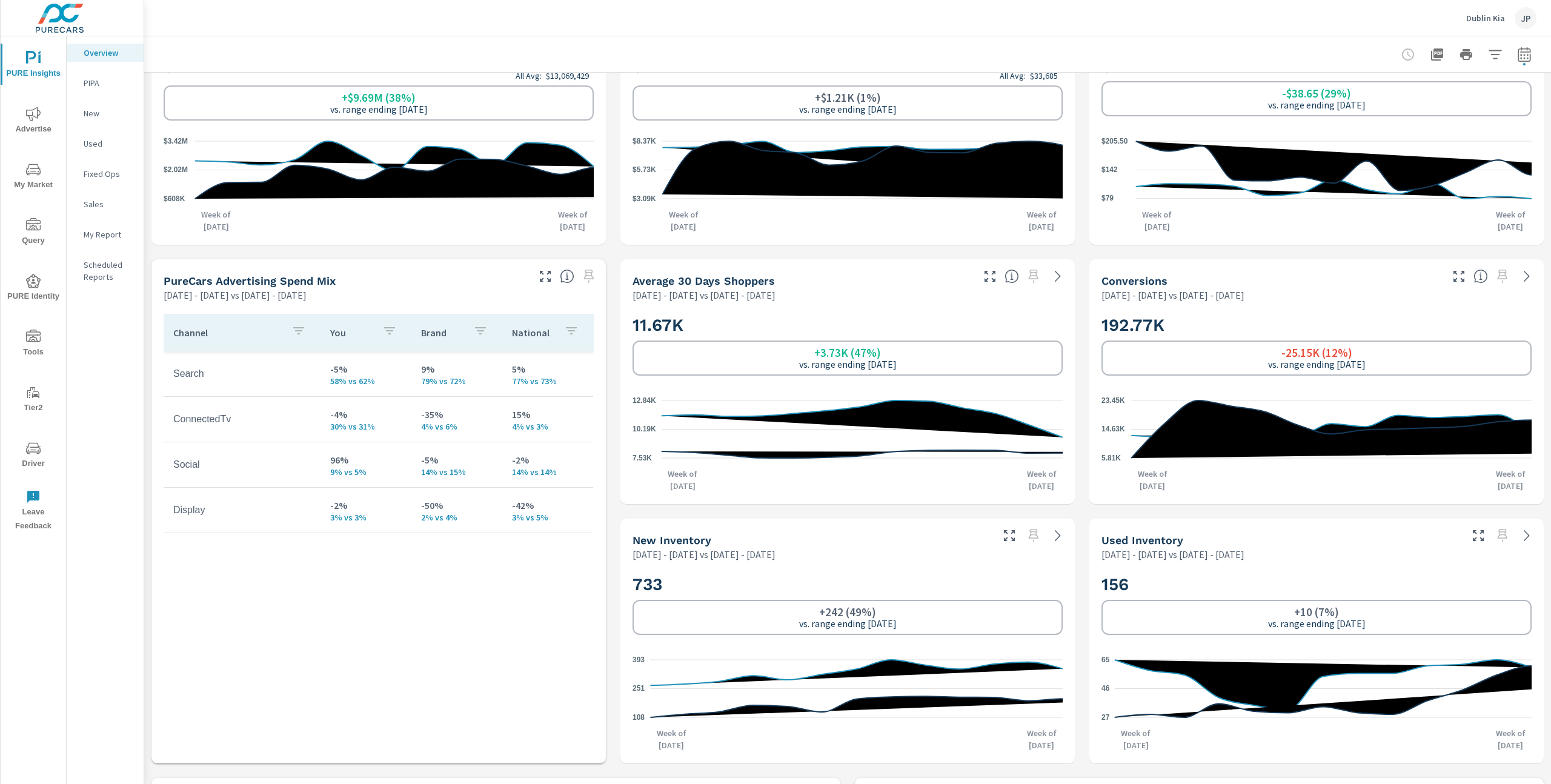
scroll to position [1, 0]
click at [1526, 57] on icon "button" at bounding box center [1524, 55] width 15 height 15
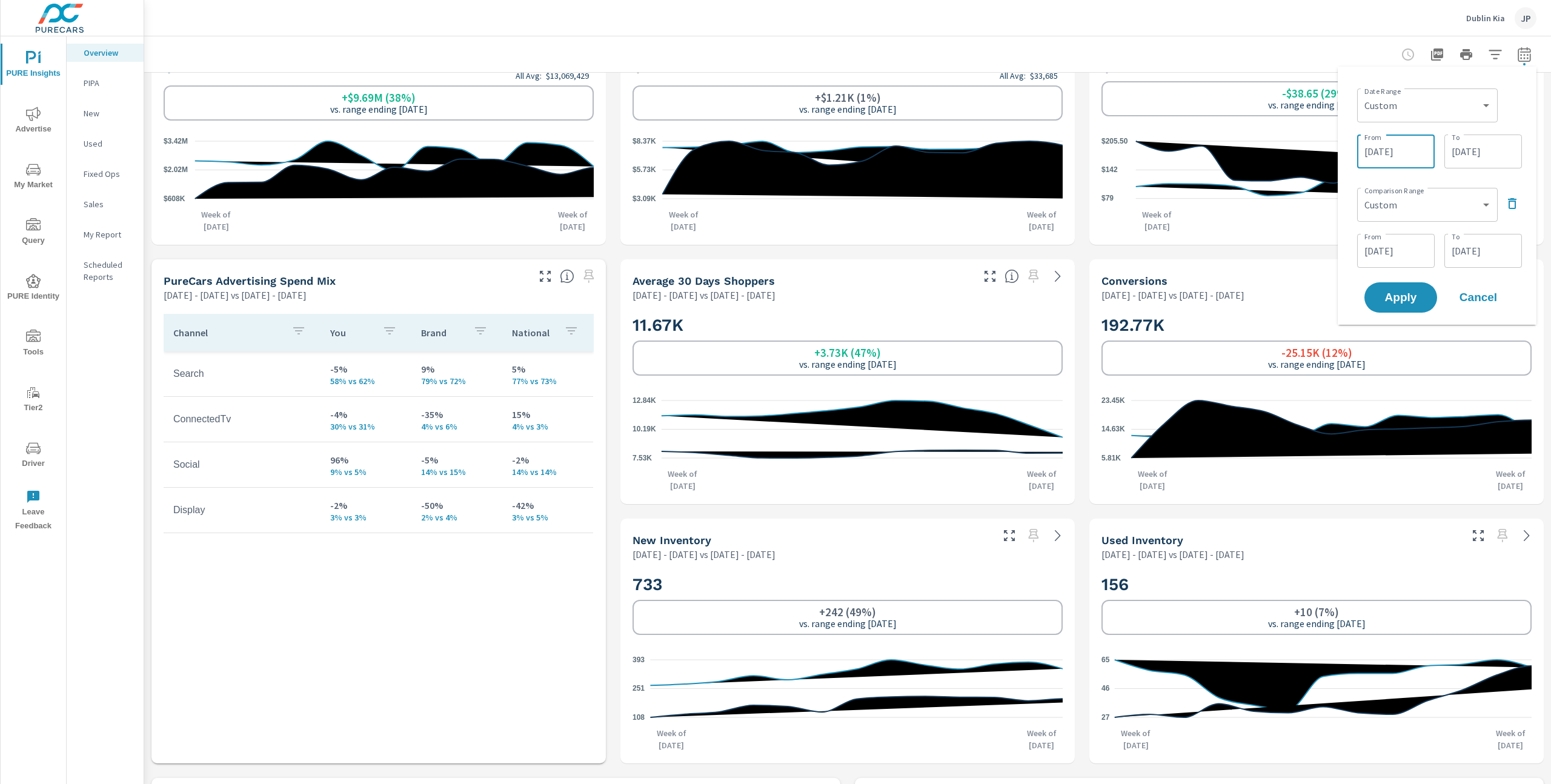
click at [1407, 153] on input "06/01/2025" at bounding box center [1396, 152] width 68 height 24
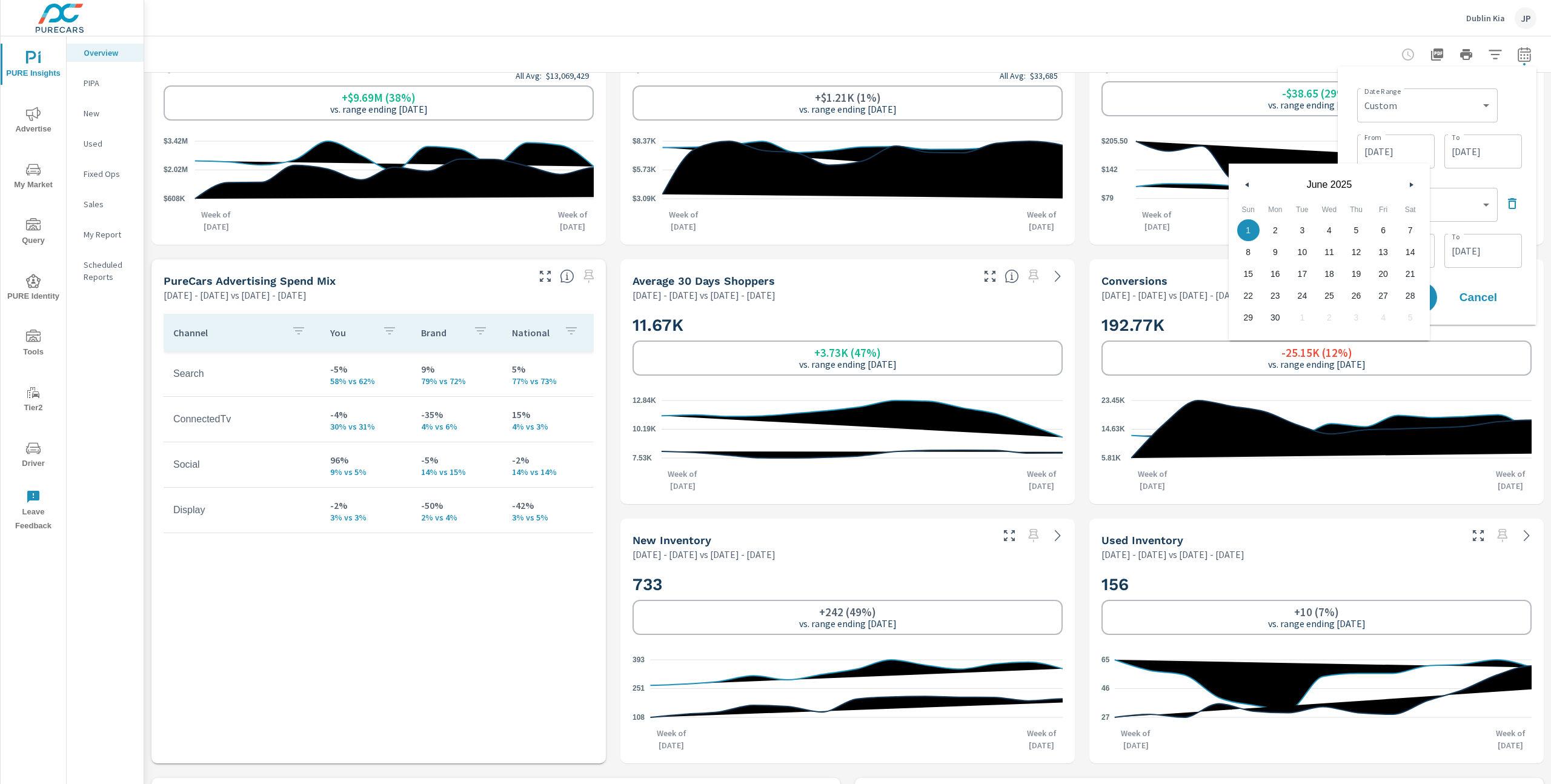
click at [1410, 186] on icon "button" at bounding box center [1413, 185] width 6 height 5
click at [1382, 230] on span "1" at bounding box center [1383, 230] width 27 height 16
type input "08/01/2025"
click at [1476, 144] on input "08/28/2025" at bounding box center [1483, 152] width 68 height 24
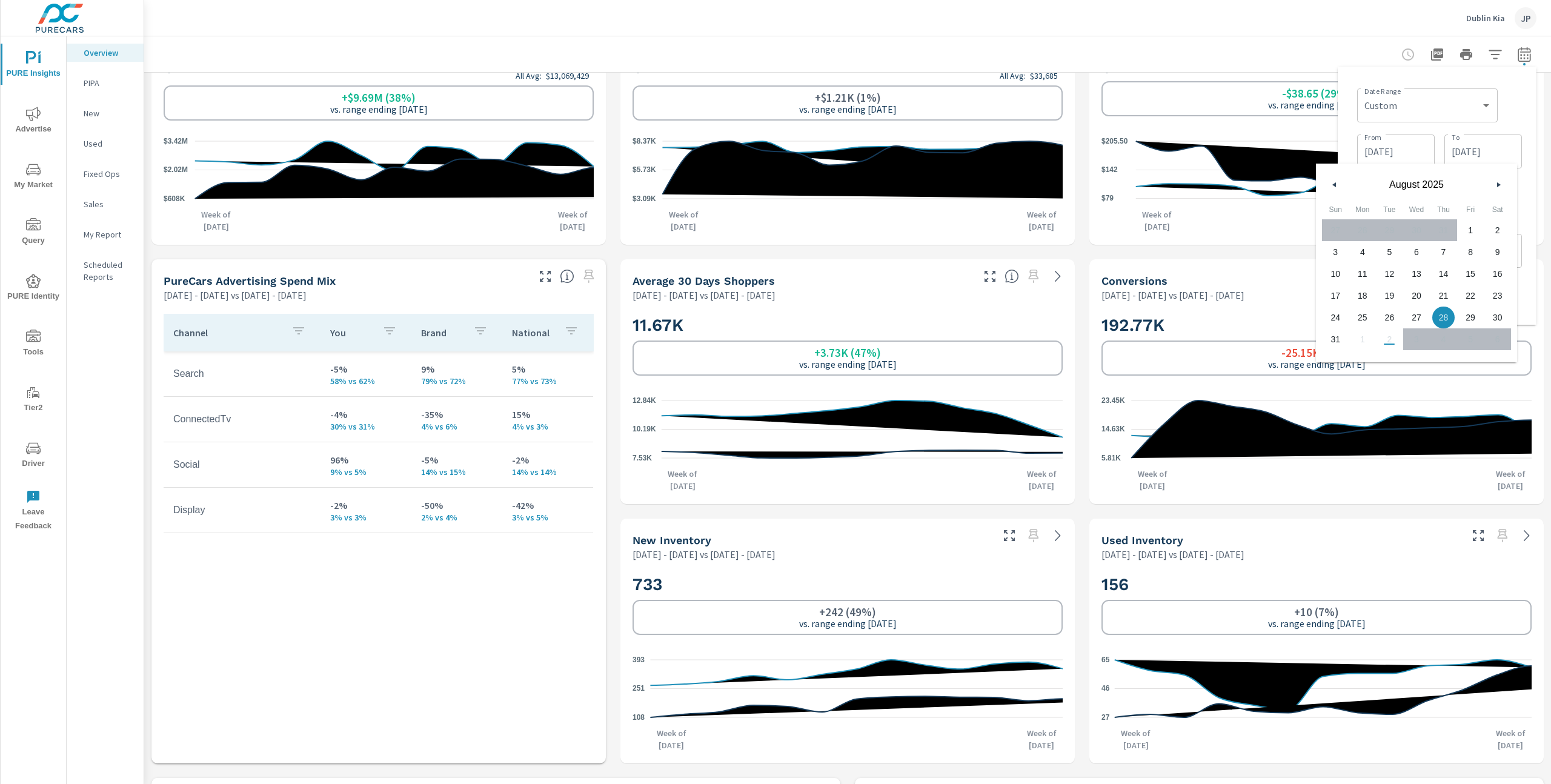
click at [1336, 341] on span "31" at bounding box center [1336, 339] width 27 height 16
click at [1361, 338] on div "27 28 29 30 31 1 2 3 4 5 6 7 8 9 10 11 12 13 14 15 16 17 18 19 20 21 22 23 24 2…" at bounding box center [1416, 284] width 189 height 131
click at [1500, 184] on icon "button" at bounding box center [1500, 185] width 6 height 5
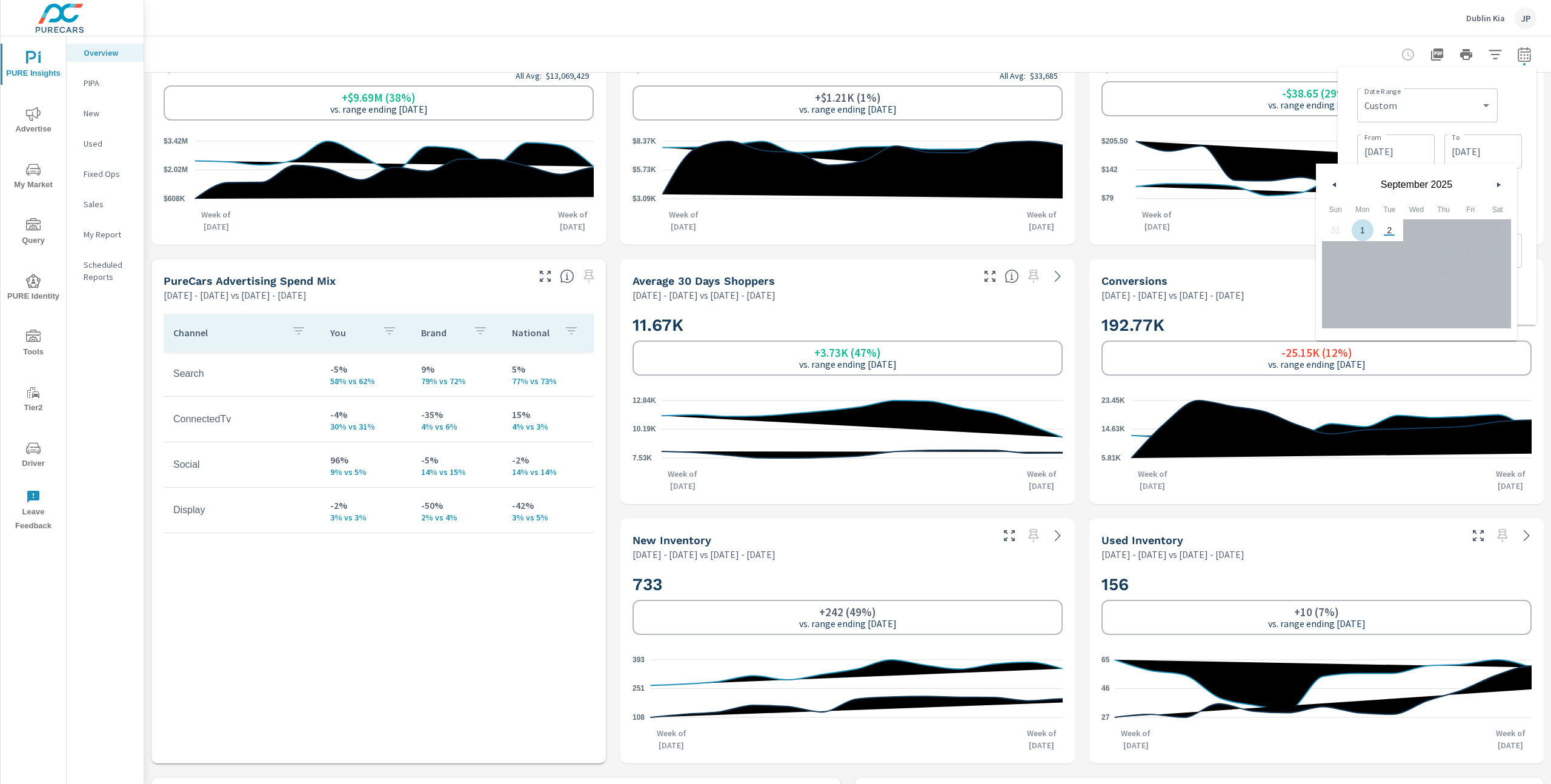
click at [1361, 231] on span "1" at bounding box center [1363, 230] width 27 height 16
type input "09/01/2025"
click at [1504, 116] on div "Date Range Custom Yesterday Last week Last 7 days Last 14 days Last 30 days Las…" at bounding box center [1440, 104] width 165 height 41
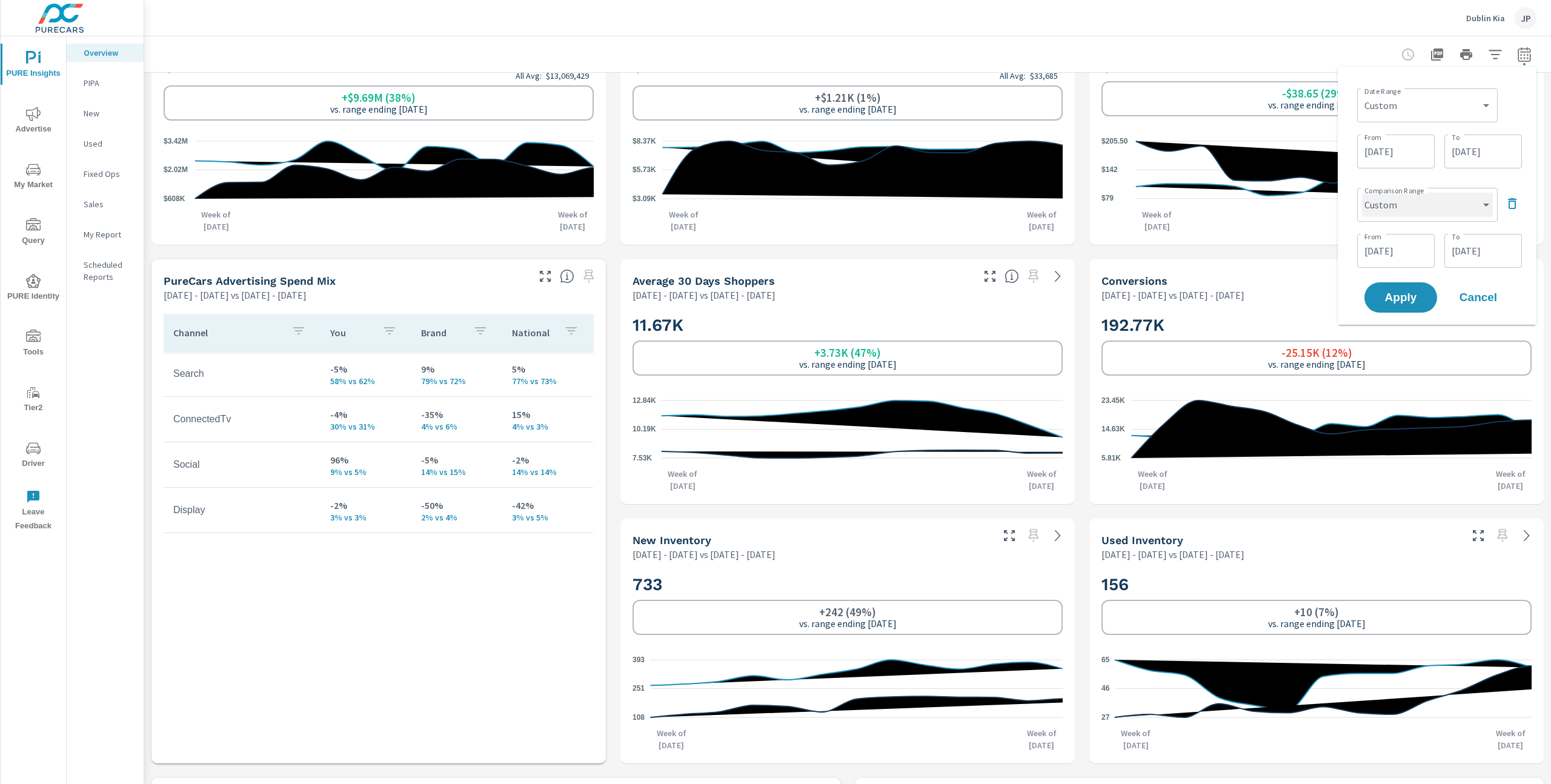
click at [1456, 198] on select "Custom Previous period Previous month Previous year" at bounding box center [1427, 205] width 131 height 24
click at [1362, 193] on select "Custom Previous period Previous month Previous year" at bounding box center [1427, 205] width 131 height 24
select select "Previous period"
click at [1407, 254] on span "Apply" at bounding box center [1401, 251] width 50 height 12
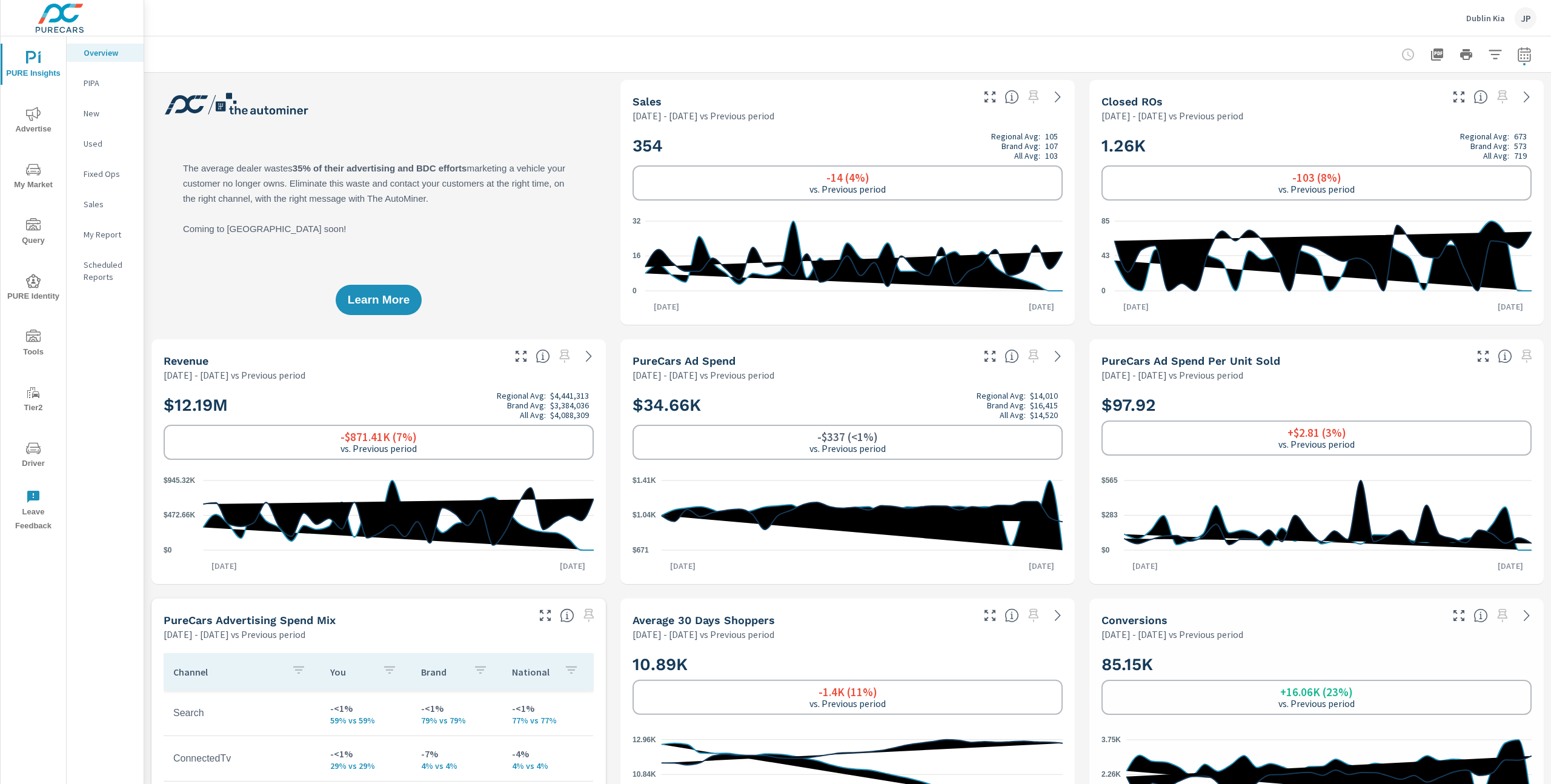
scroll to position [1, 0]
click at [1488, 16] on p "Dublin Kia" at bounding box center [1486, 18] width 39 height 11
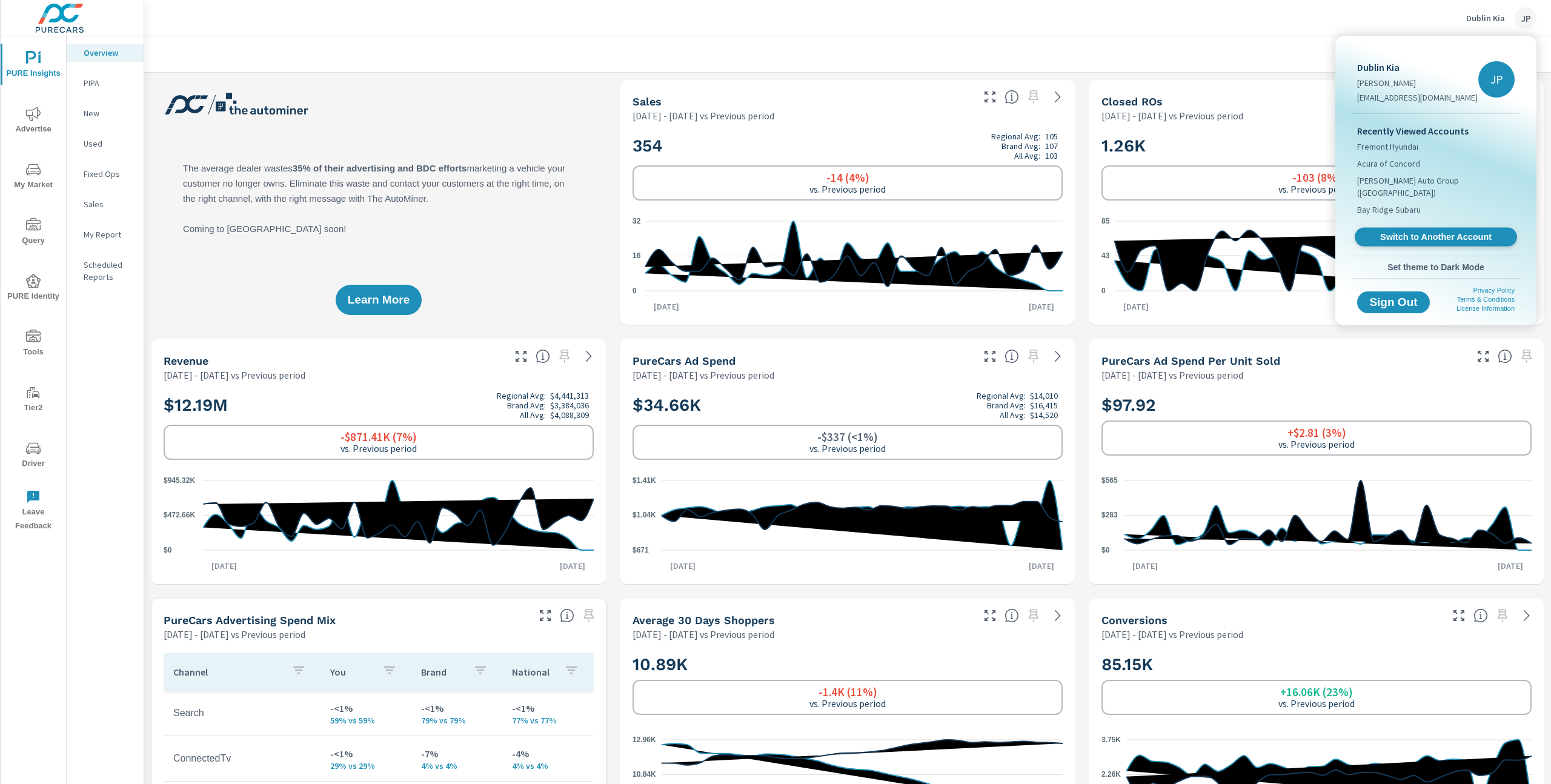
click at [1426, 231] on span "Switch to Another Account" at bounding box center [1436, 237] width 149 height 12
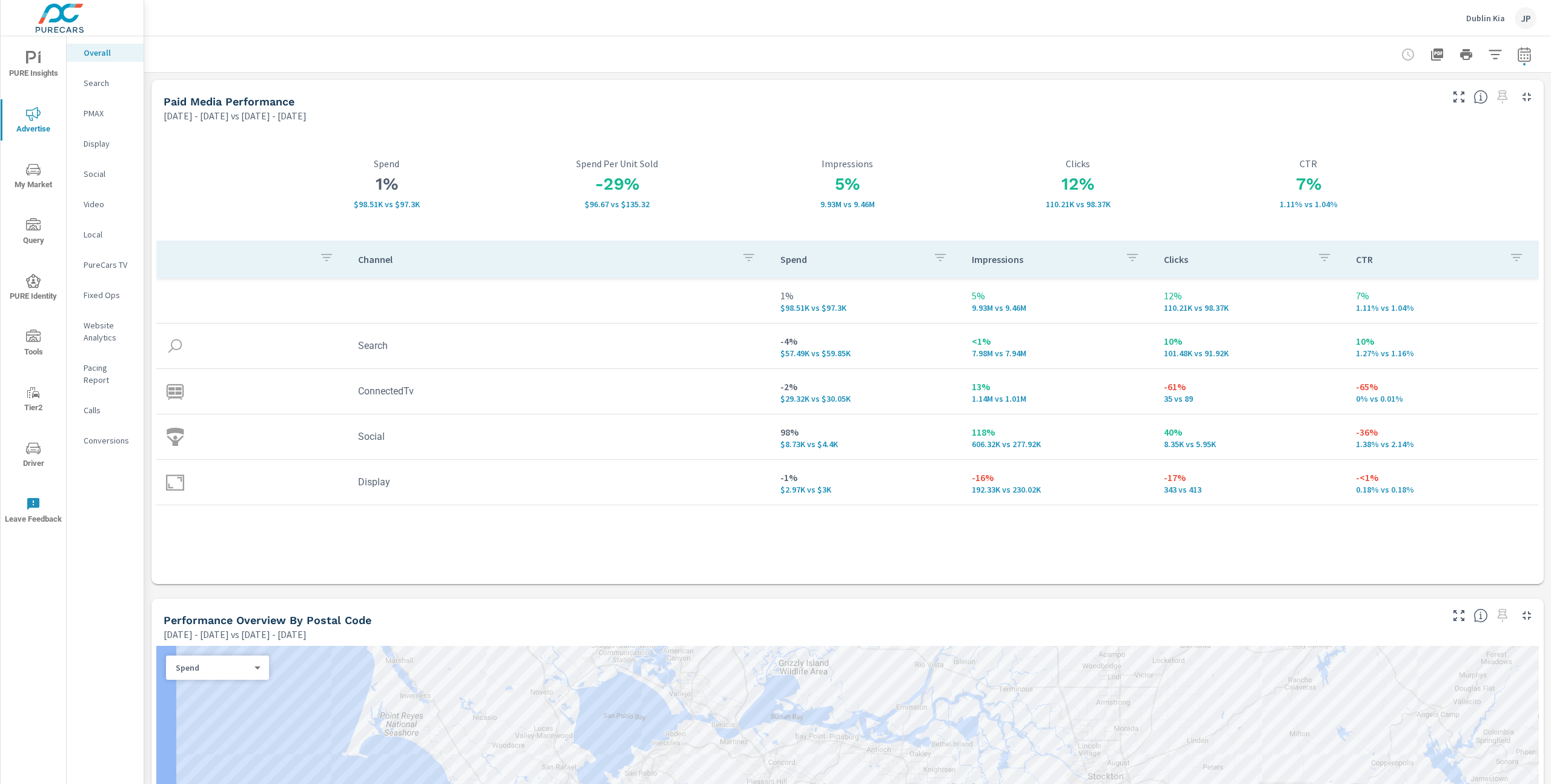
click at [1488, 19] on p "Dublin Kia" at bounding box center [1486, 18] width 39 height 11
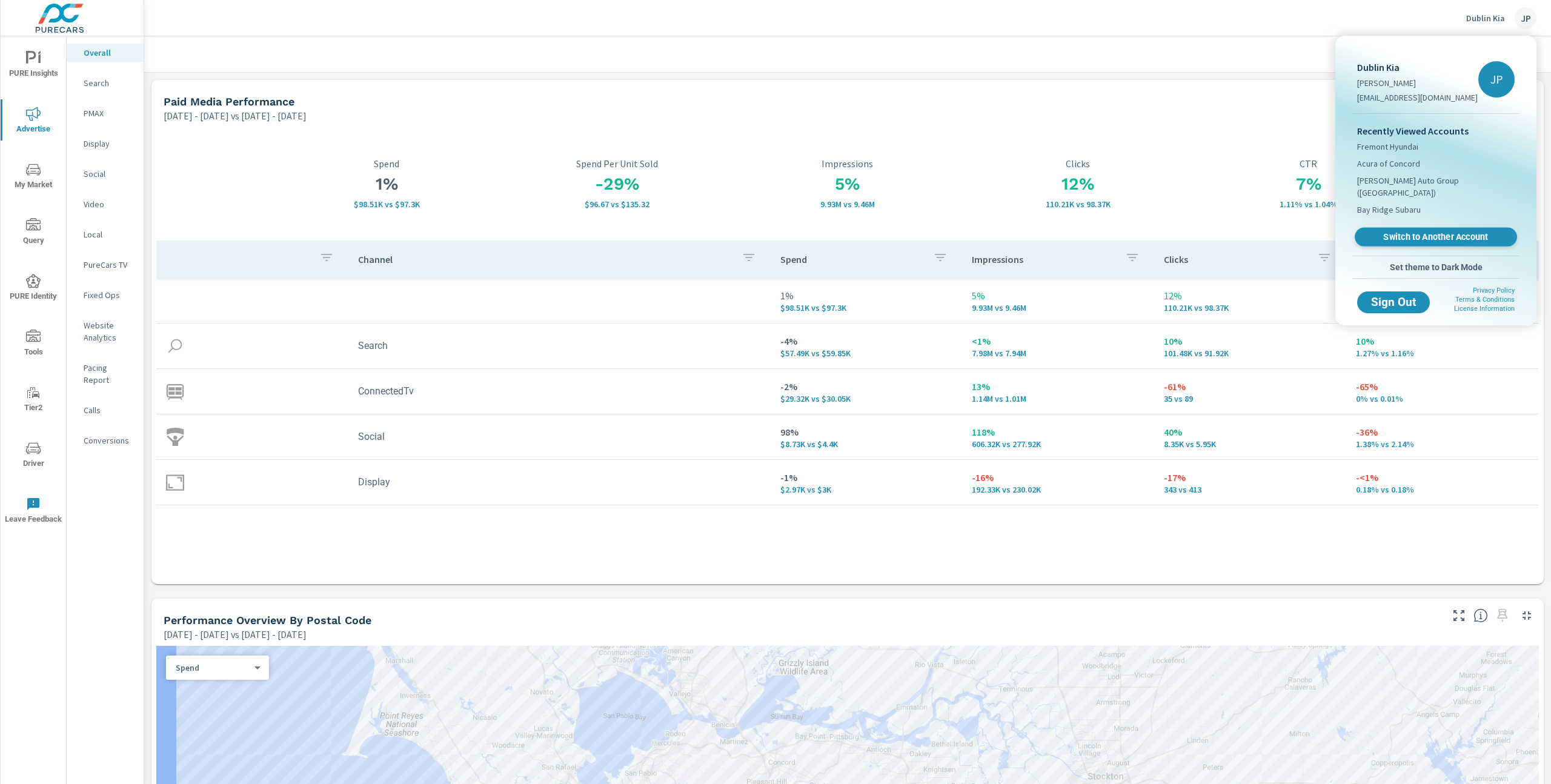
click at [1419, 231] on span "Switch to Another Account" at bounding box center [1436, 237] width 149 height 12
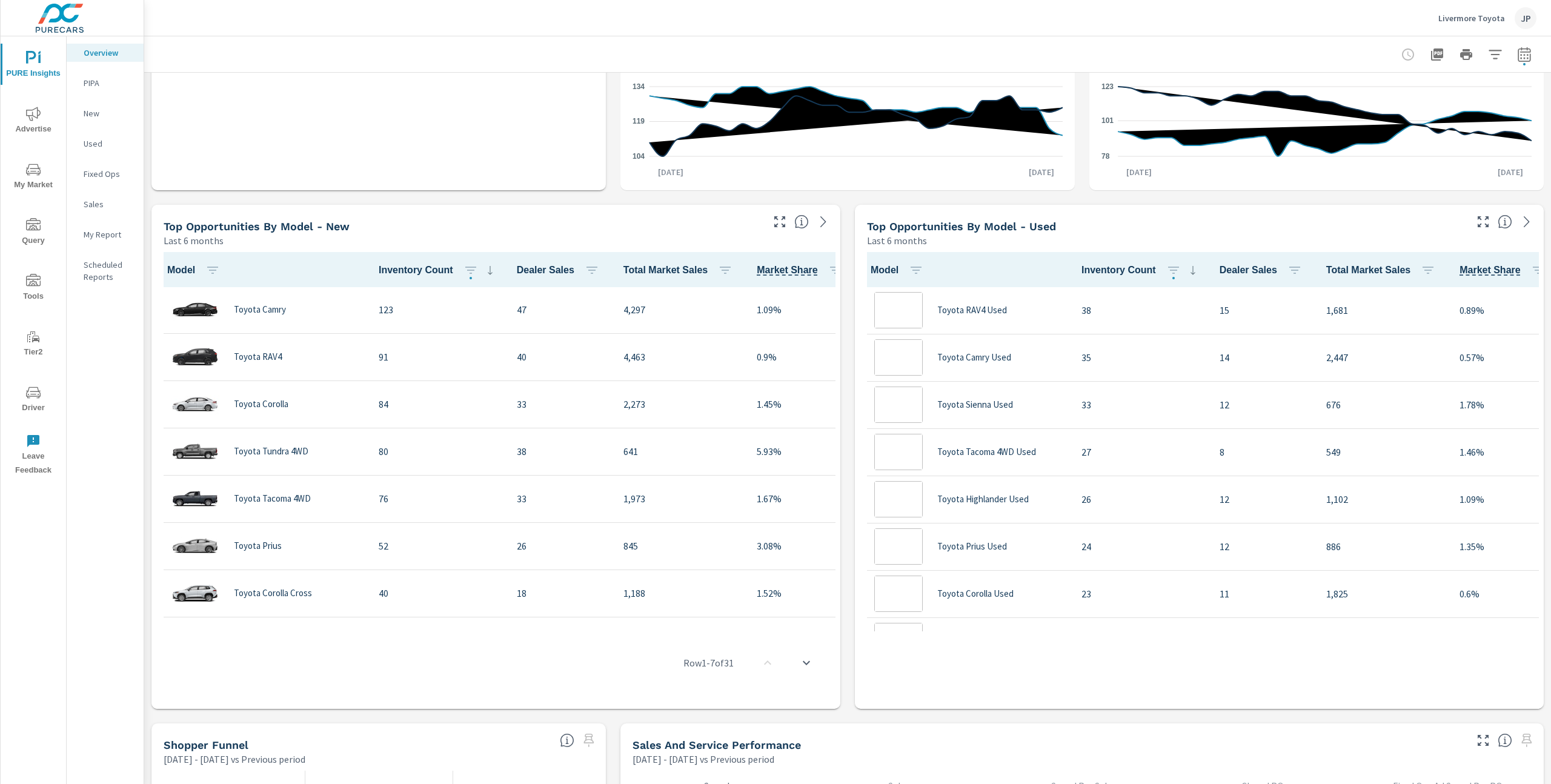
scroll to position [1, 0]
